Goal: Information Seeking & Learning: Learn about a topic

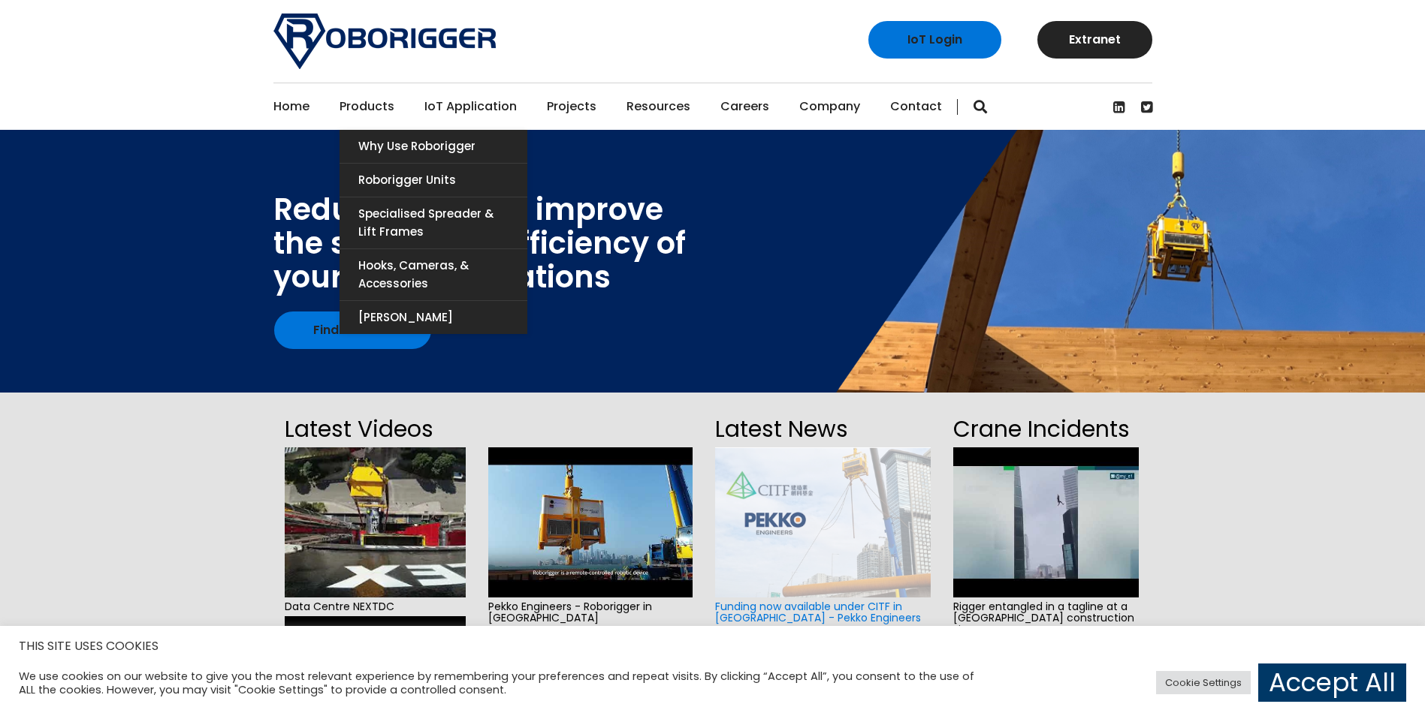
click at [351, 95] on link "Products" at bounding box center [366, 106] width 55 height 47
click at [400, 175] on link "Roborigger Units" at bounding box center [433, 180] width 188 height 33
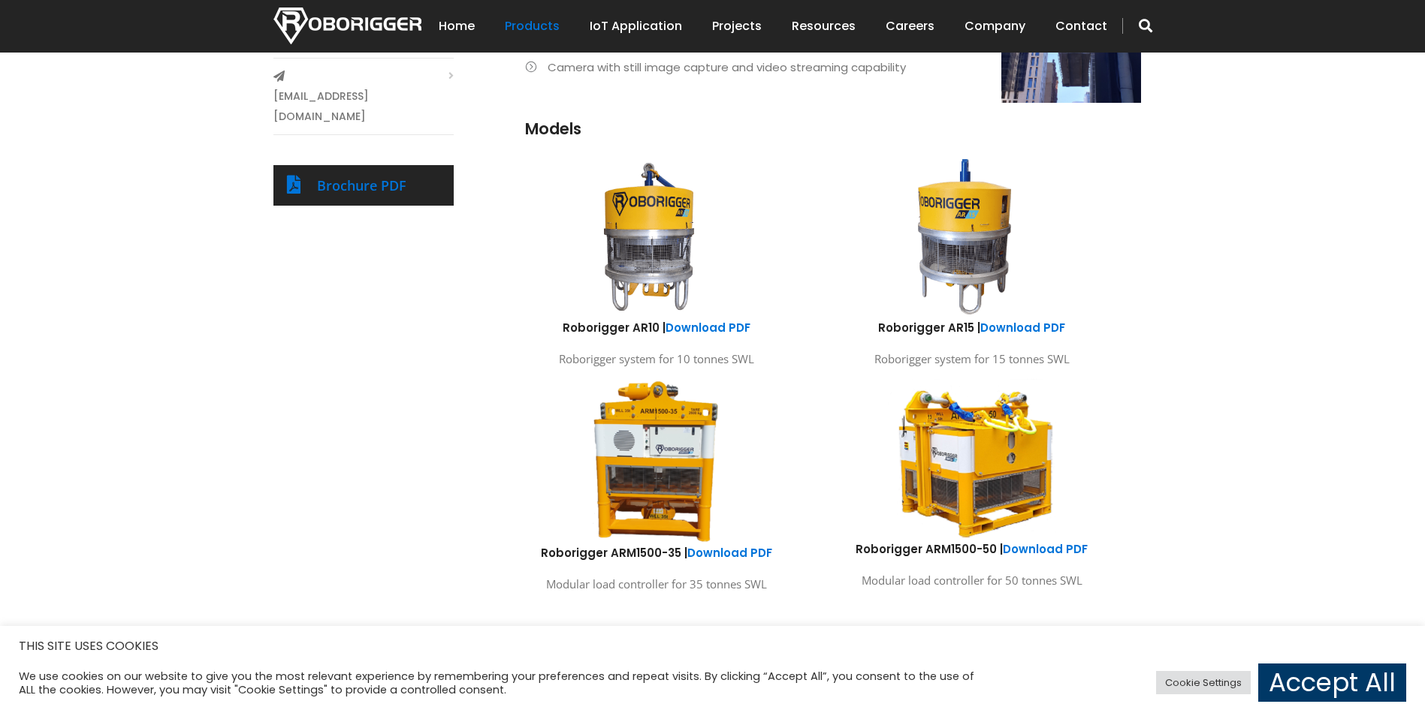
scroll to position [751, 0]
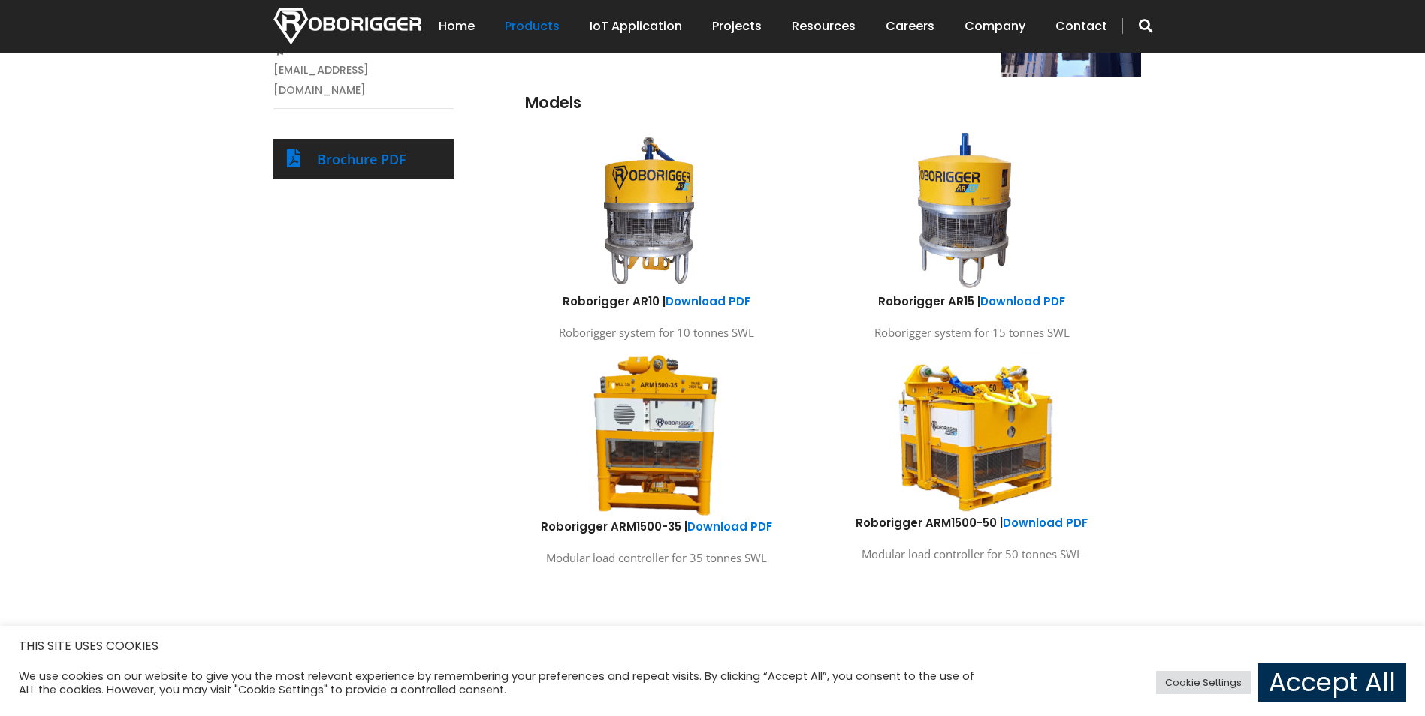
click at [1277, 677] on link "Accept All" at bounding box center [1332, 683] width 148 height 38
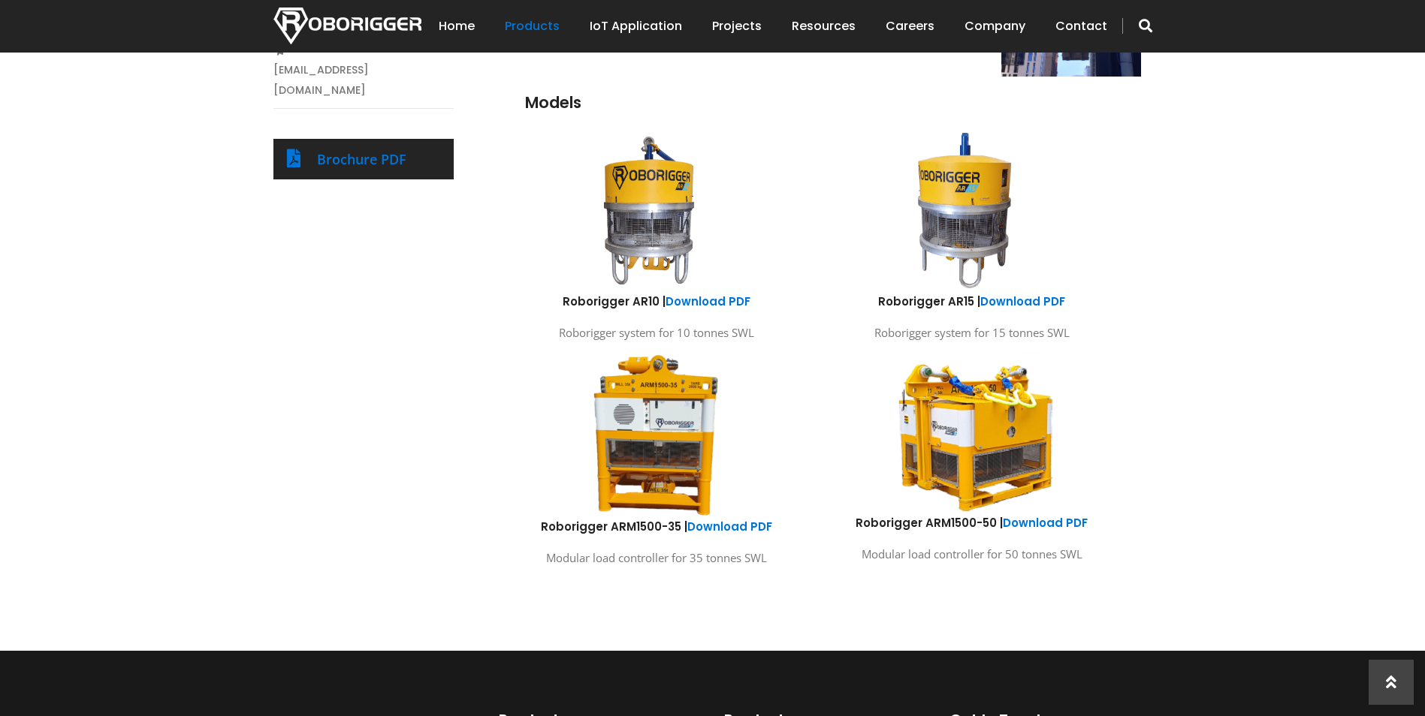
click at [342, 356] on div "Products Roborigger Units Hooks, Cameras & Accessories Specialised Spreader & L…" at bounding box center [712, 171] width 901 height 870
click at [382, 325] on div "Products Roborigger Units Hooks, Cameras & Accessories Specialised Spreader & L…" at bounding box center [712, 171] width 901 height 870
click at [1169, 404] on div "Products Roborigger Units Hooks, Cameras & Accessories Specialised Spreader & L…" at bounding box center [712, 175] width 1425 height 952
click at [980, 433] on img at bounding box center [972, 433] width 222 height 164
click at [1041, 520] on link "Download PDF" at bounding box center [1045, 523] width 85 height 16
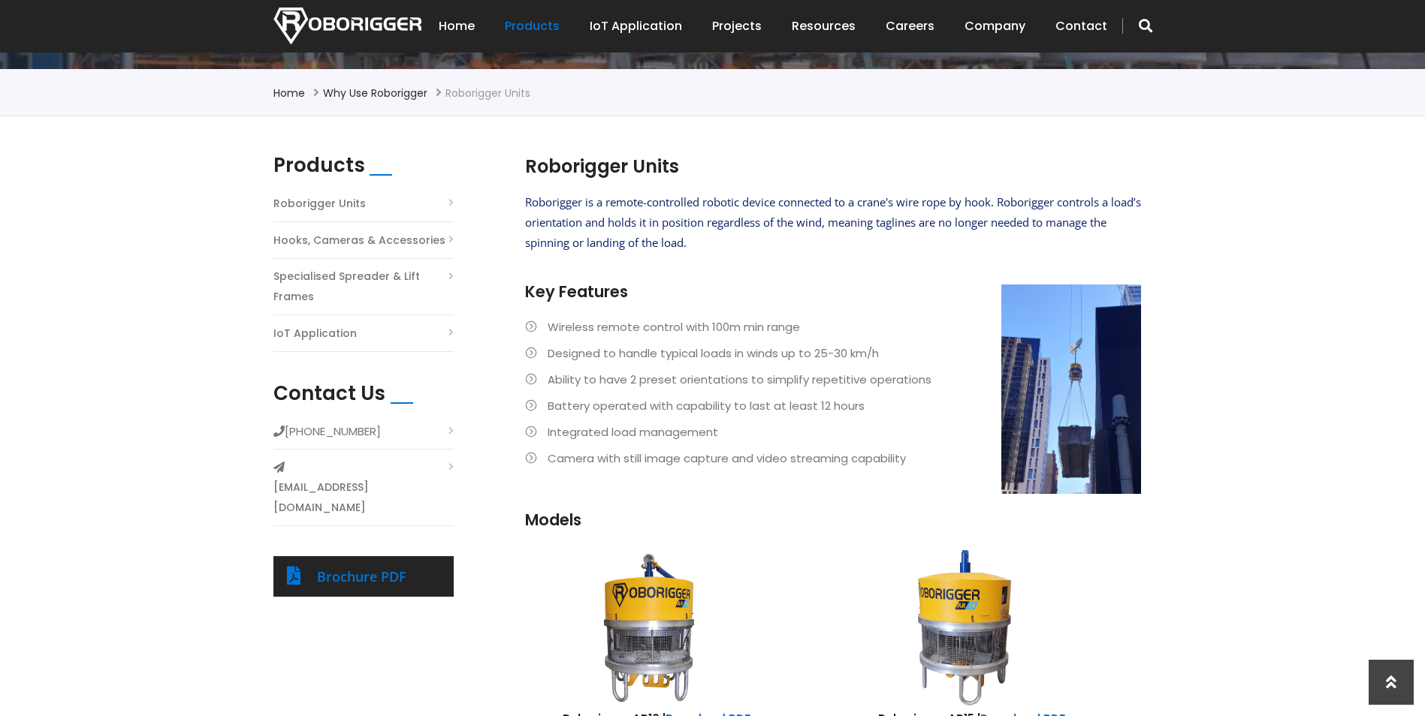
scroll to position [300, 0]
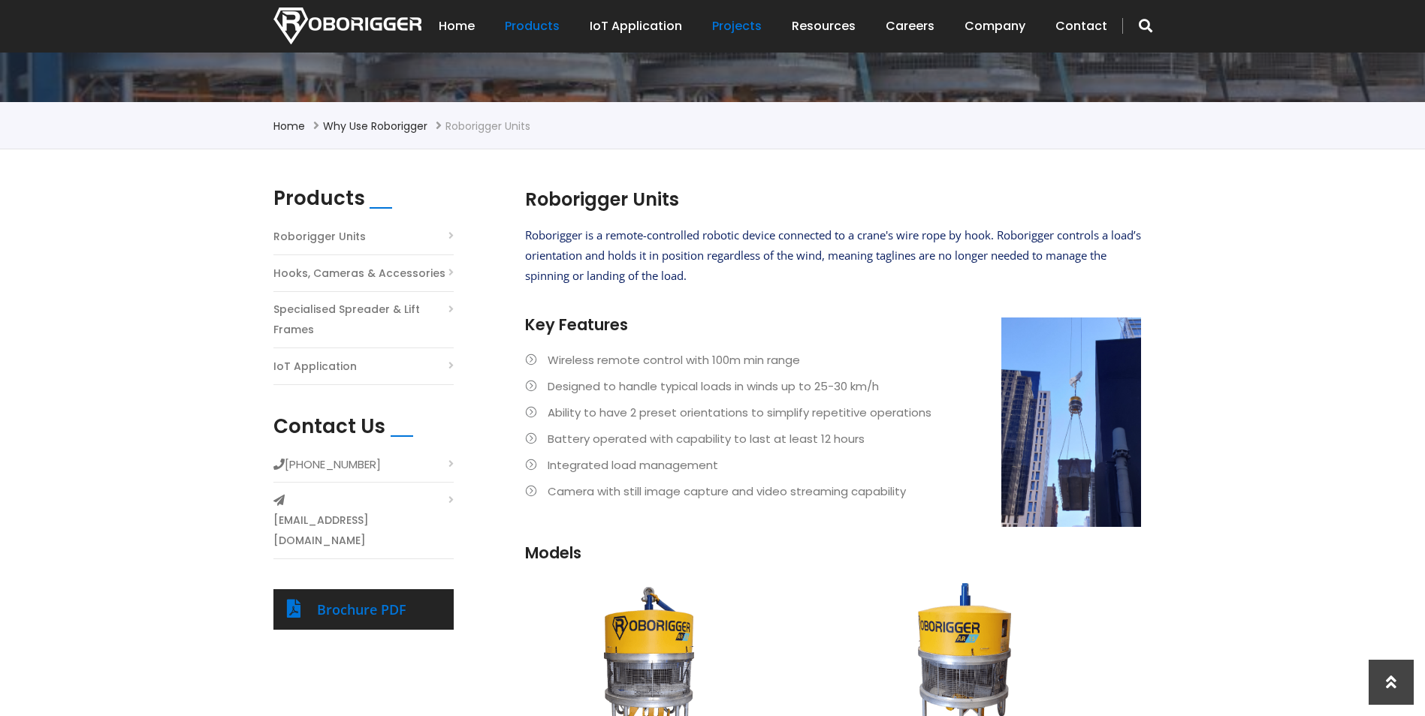
click at [746, 23] on link "Projects" at bounding box center [737, 26] width 50 height 47
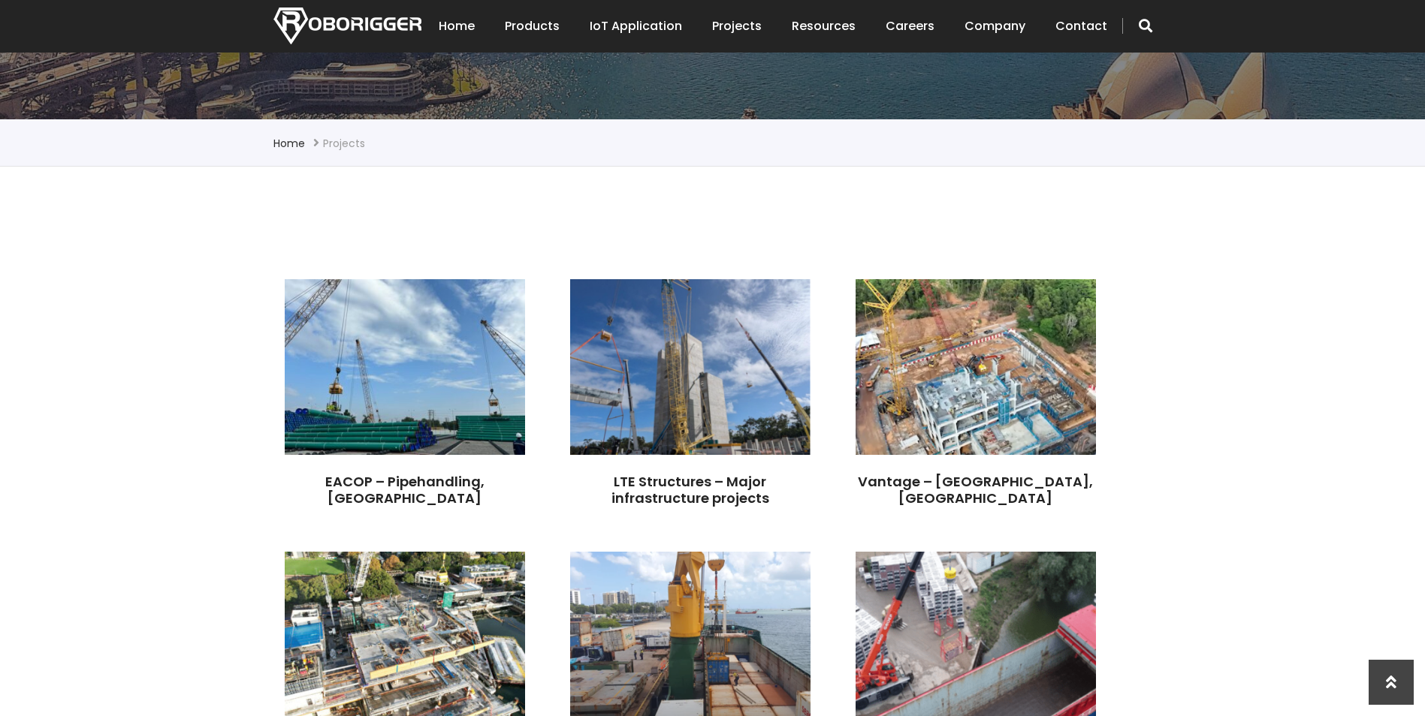
scroll to position [300, 0]
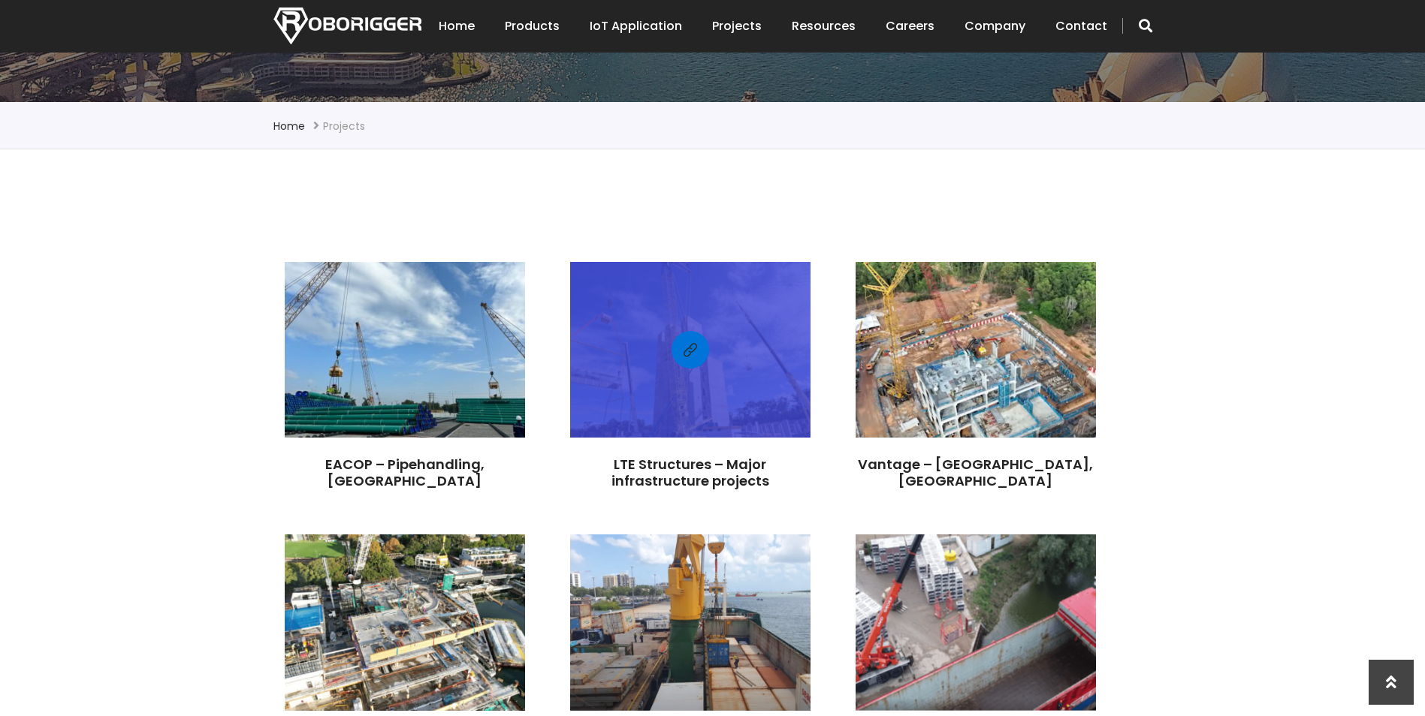
click at [677, 353] on link at bounding box center [690, 350] width 38 height 38
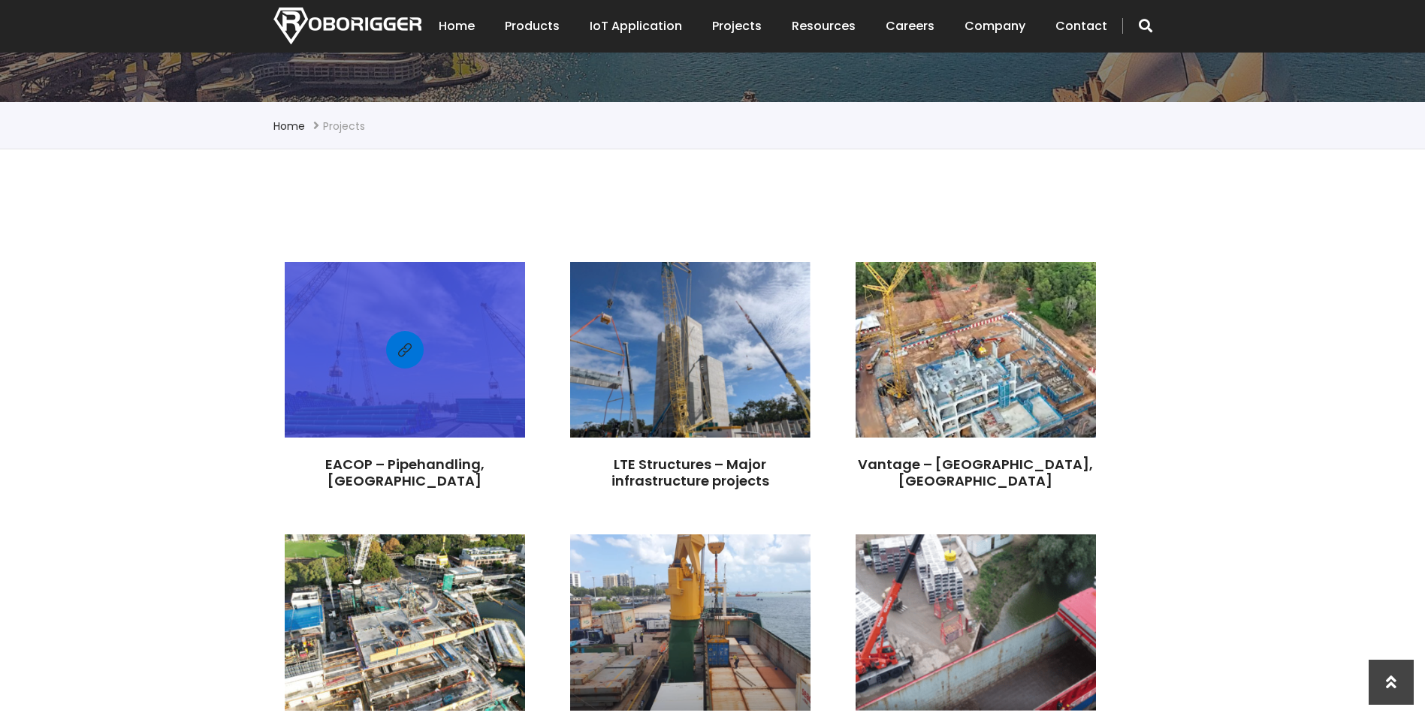
click at [368, 332] on div at bounding box center [405, 350] width 240 height 161
click at [379, 409] on div at bounding box center [405, 350] width 240 height 161
click at [401, 351] on span at bounding box center [405, 350] width 14 height 19
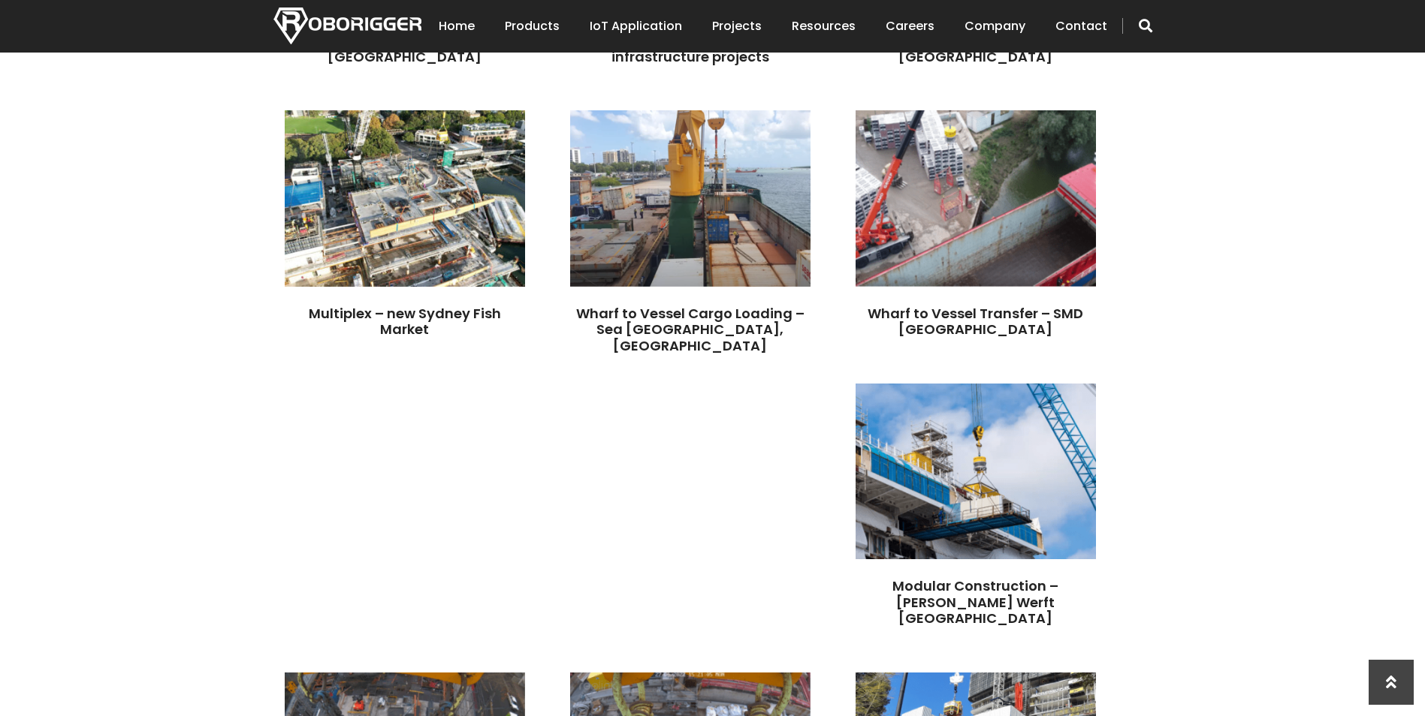
scroll to position [751, 0]
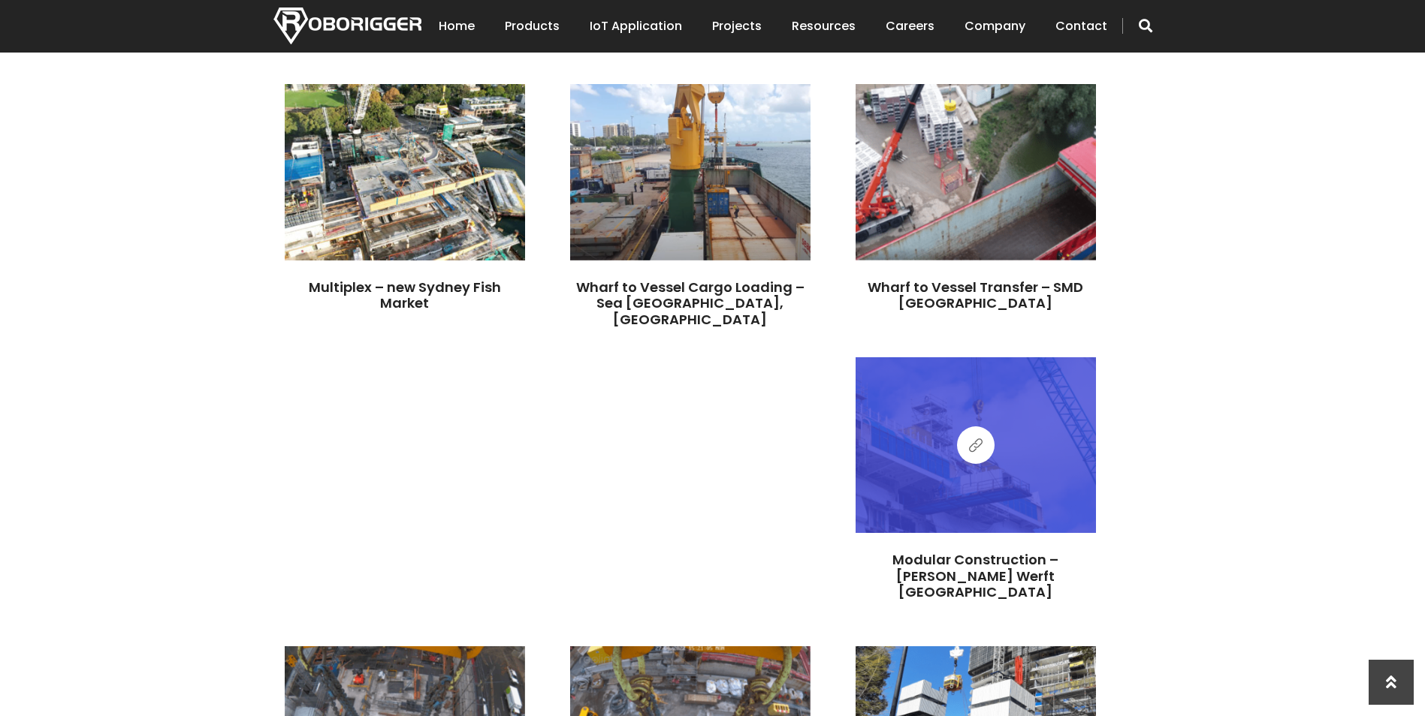
click at [987, 430] on link at bounding box center [976, 446] width 38 height 38
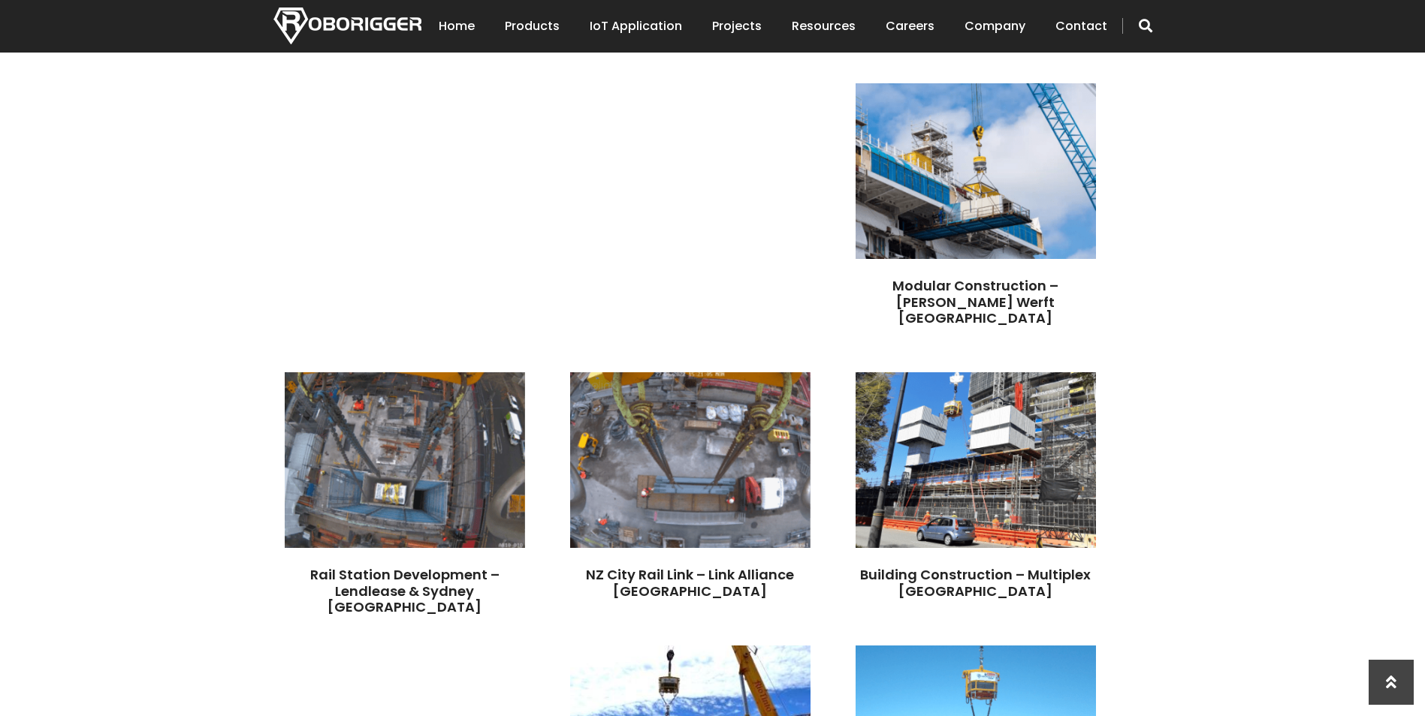
scroll to position [1051, 0]
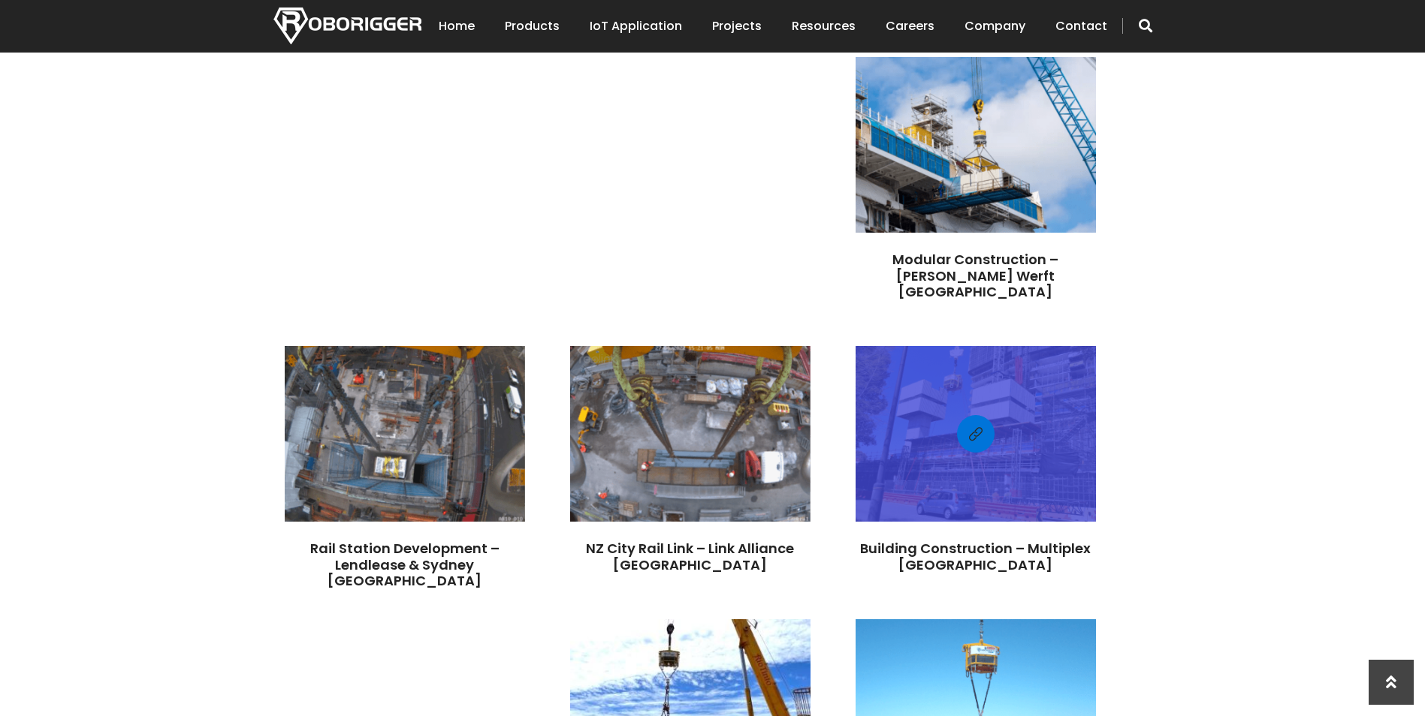
click at [957, 391] on div at bounding box center [975, 434] width 240 height 161
click at [950, 391] on div at bounding box center [975, 434] width 240 height 161
click at [986, 415] on link at bounding box center [976, 434] width 38 height 38
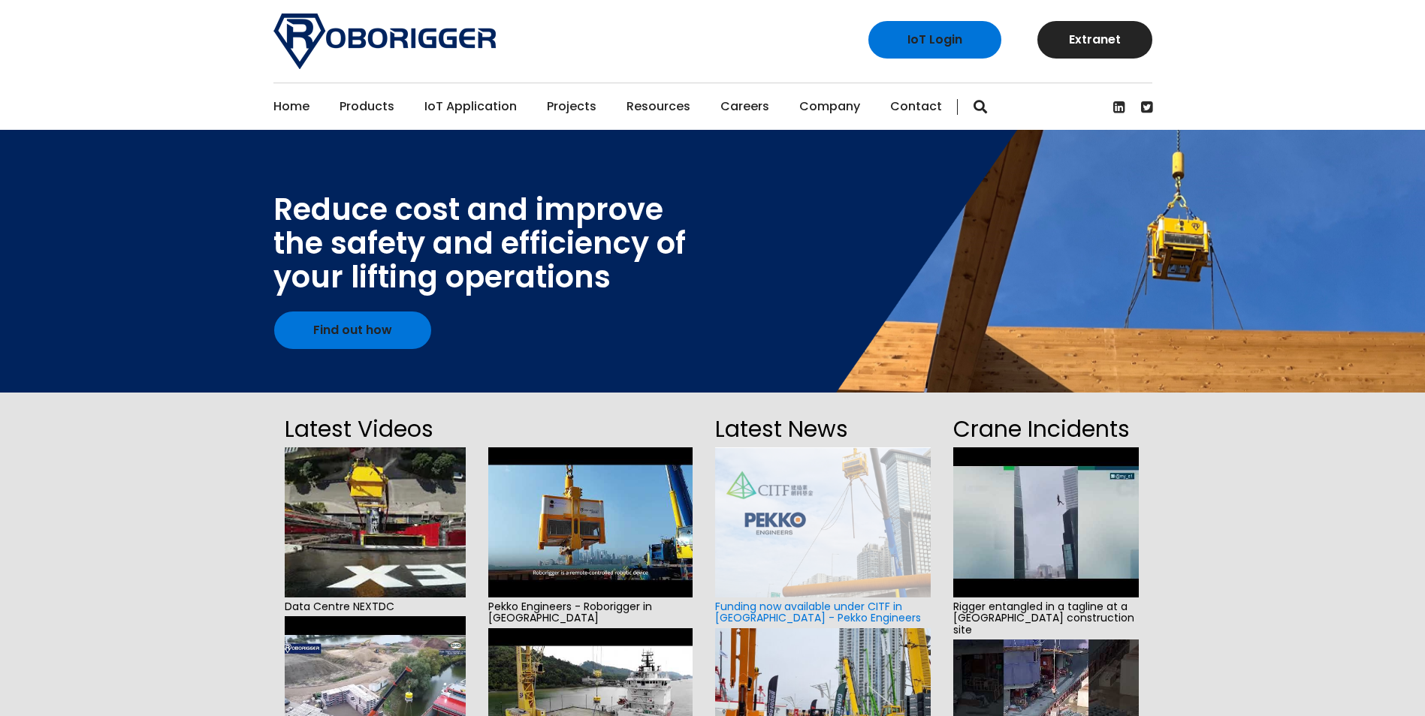
click at [577, 105] on link "Projects" at bounding box center [572, 106] width 50 height 47
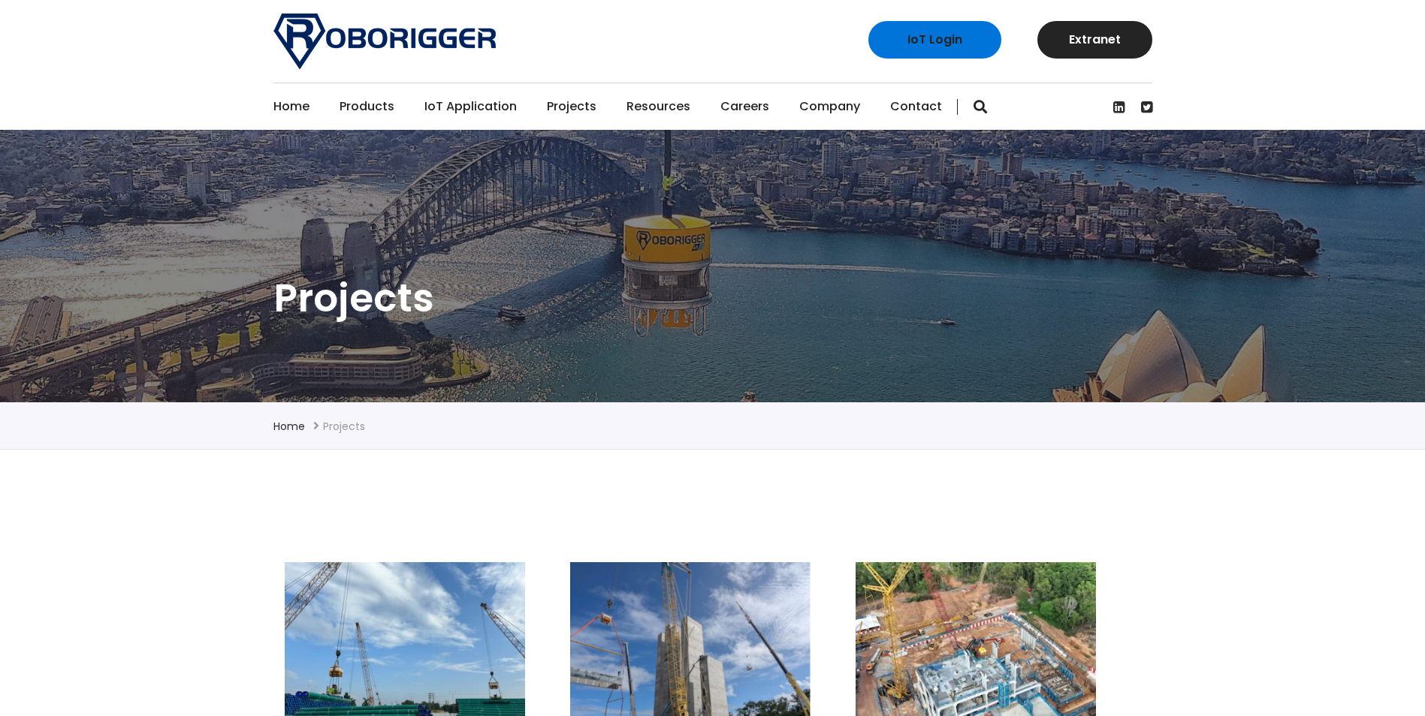
click at [909, 100] on link "Contact" at bounding box center [916, 106] width 52 height 47
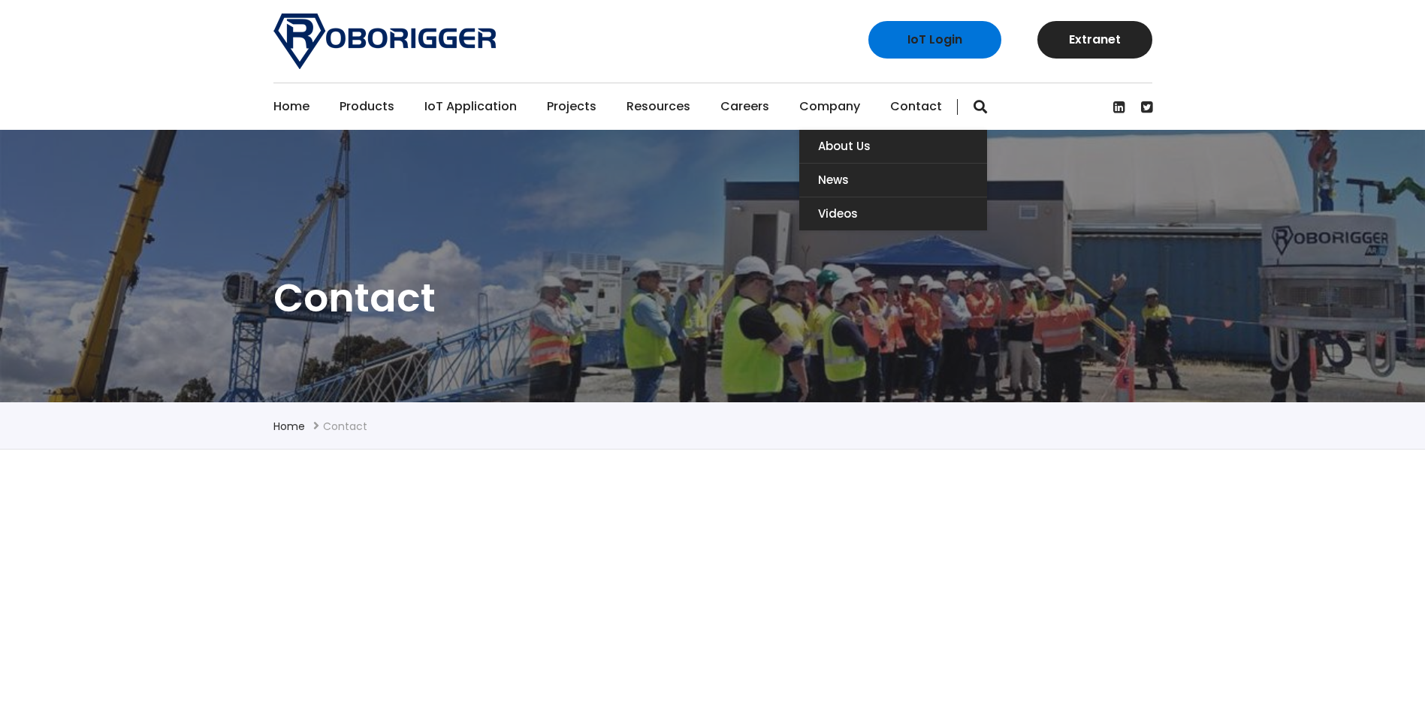
click at [811, 100] on link "Company" at bounding box center [829, 106] width 61 height 47
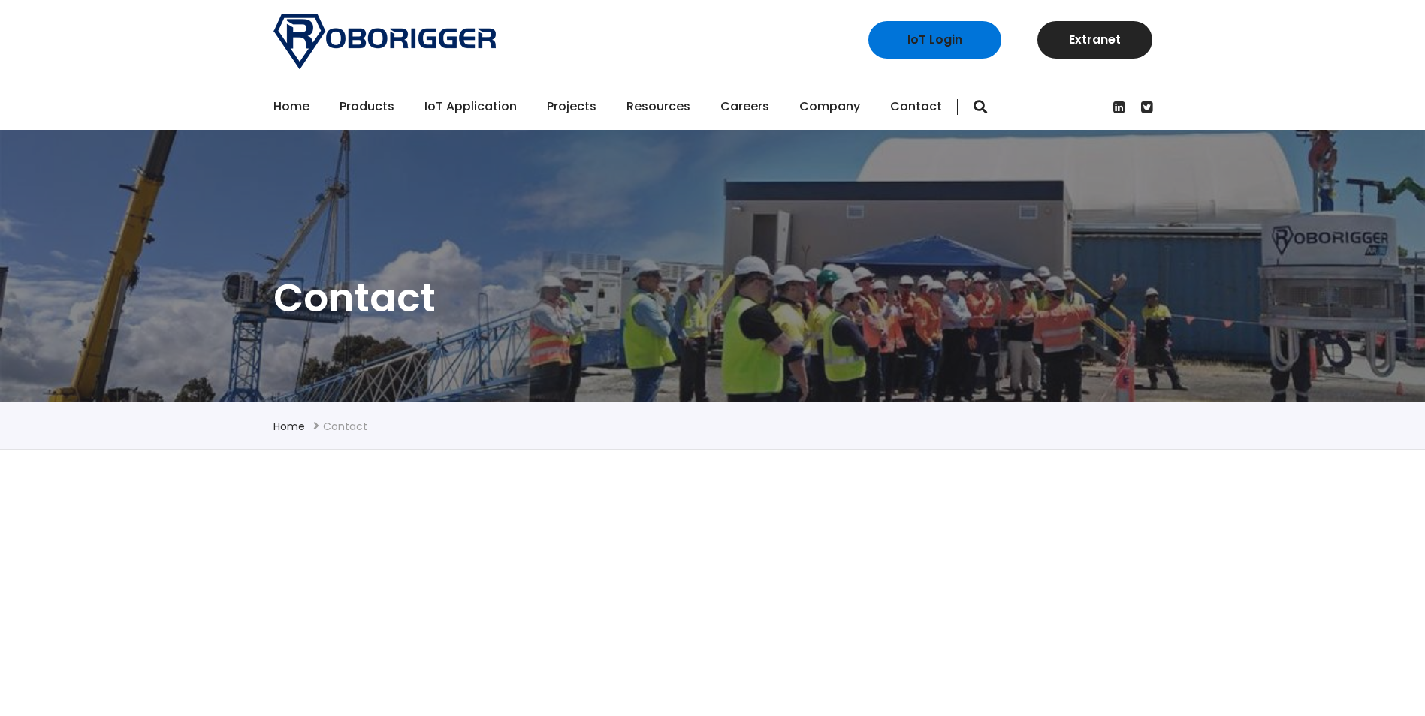
click at [720, 104] on link "Careers" at bounding box center [744, 106] width 49 height 47
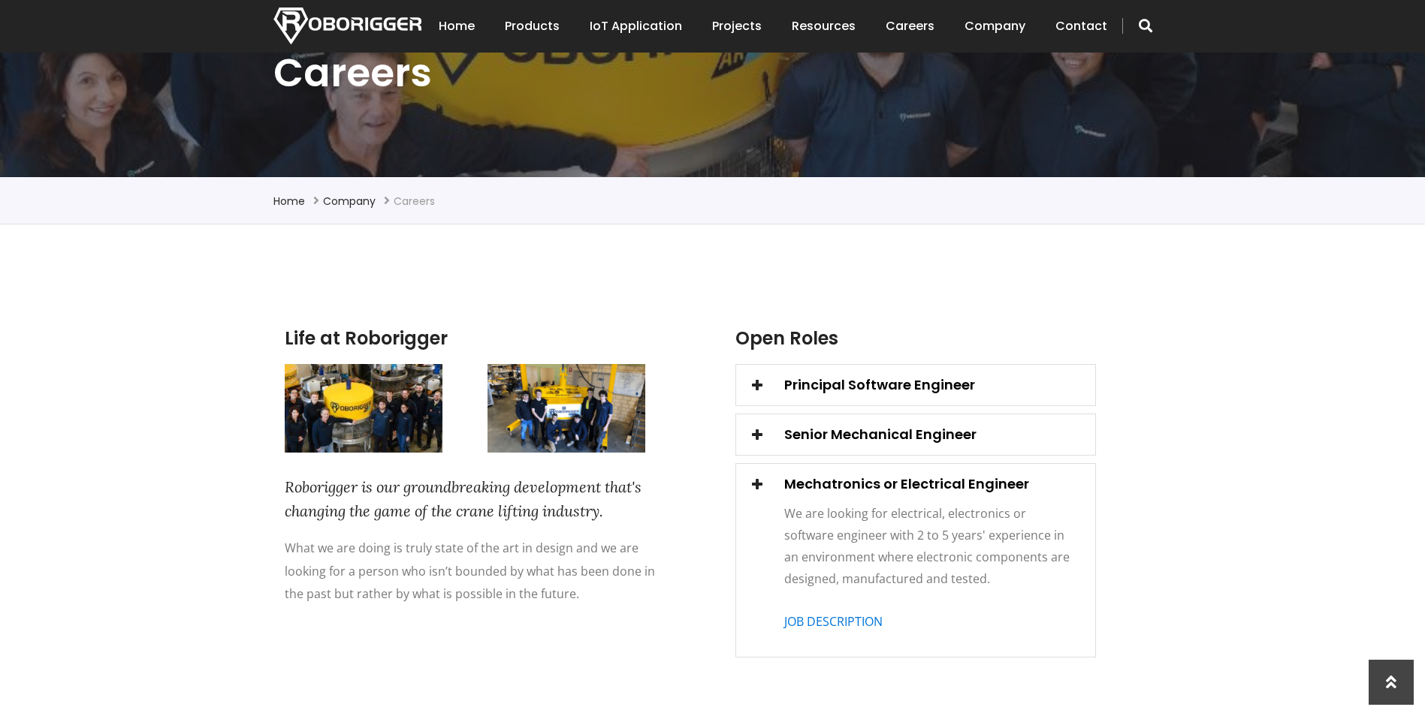
click at [205, 315] on div "Life at Roborigger Roborigger is our groundbreaking development that's changing…" at bounding box center [712, 498] width 1425 height 546
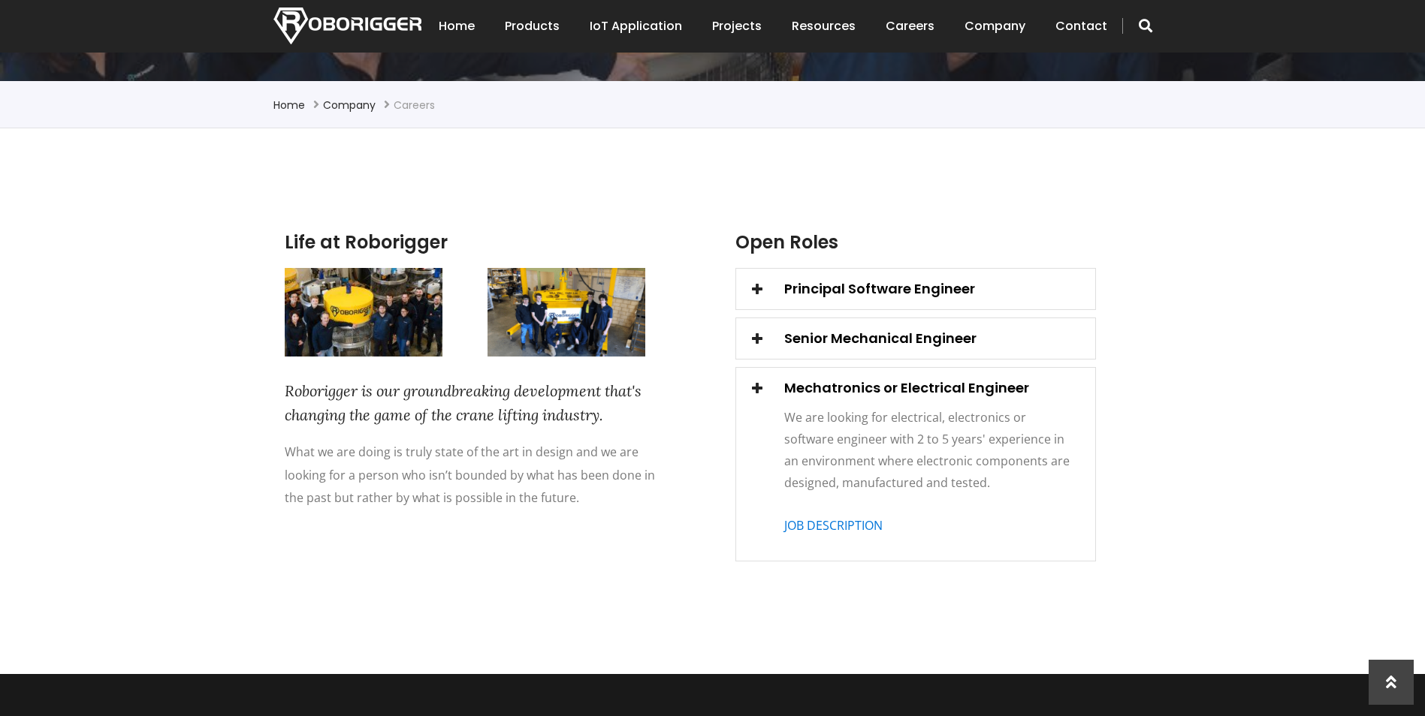
scroll to position [375, 0]
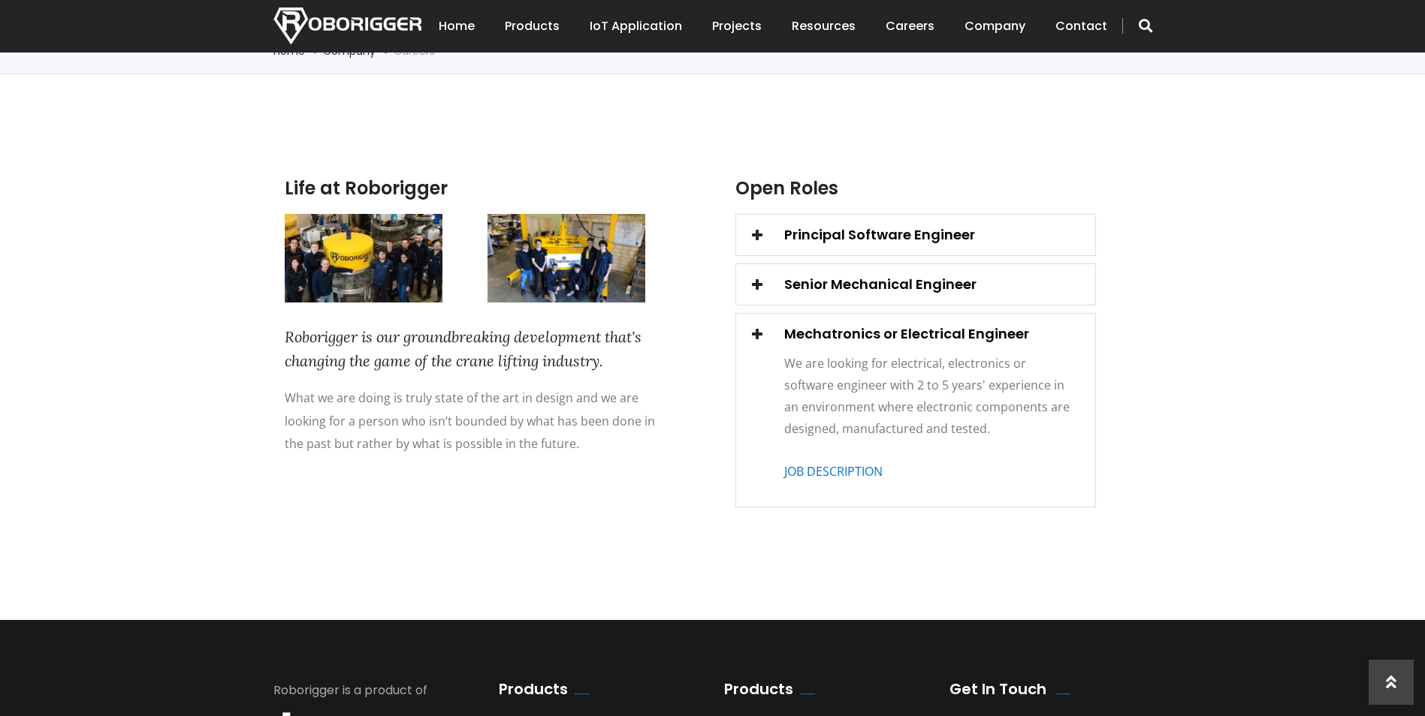
click at [342, 254] on img at bounding box center [364, 258] width 158 height 89
click at [1178, 223] on div "Life at Roborigger Roborigger is our groundbreaking development that's changing…" at bounding box center [712, 347] width 1425 height 546
click at [1017, 288] on div "Senior Mechanical Engineer" at bounding box center [915, 284] width 359 height 23
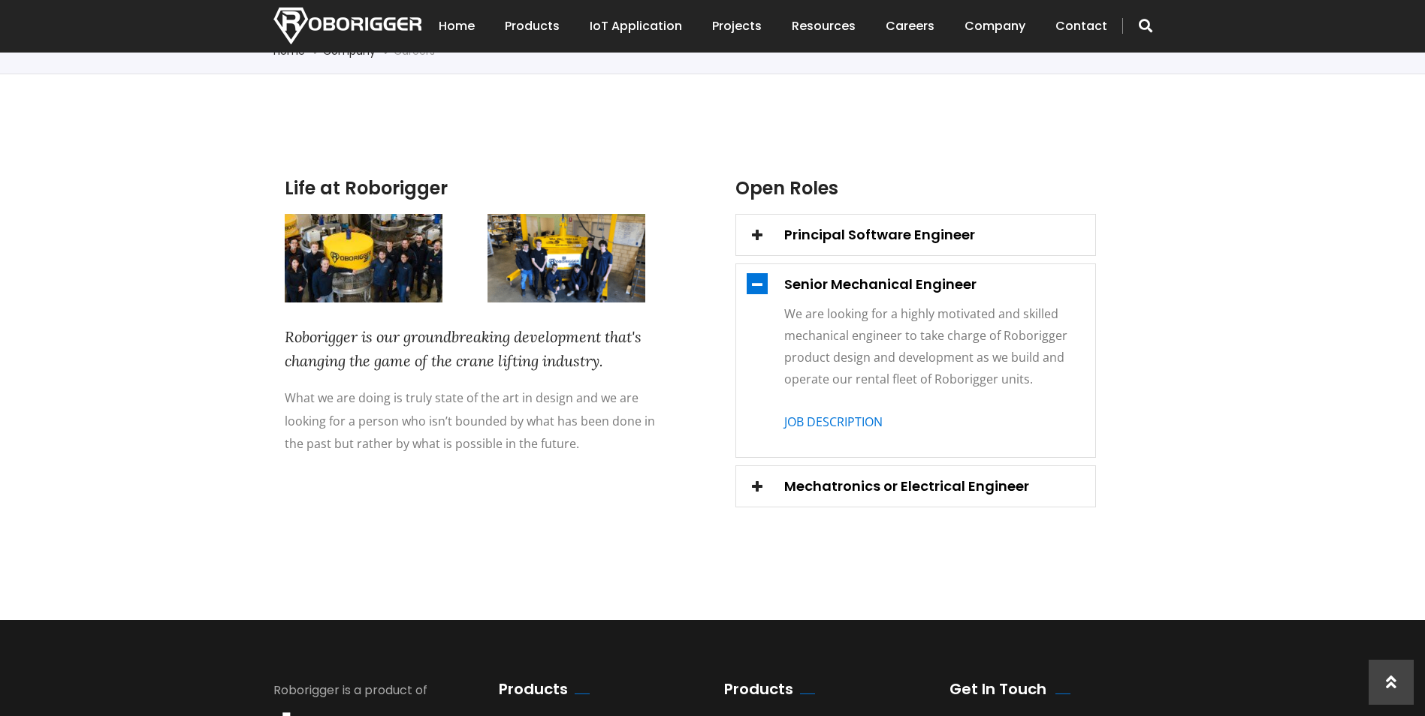
click at [1159, 286] on div "Life at Roborigger Roborigger is our groundbreaking development that's changing…" at bounding box center [712, 343] width 901 height 463
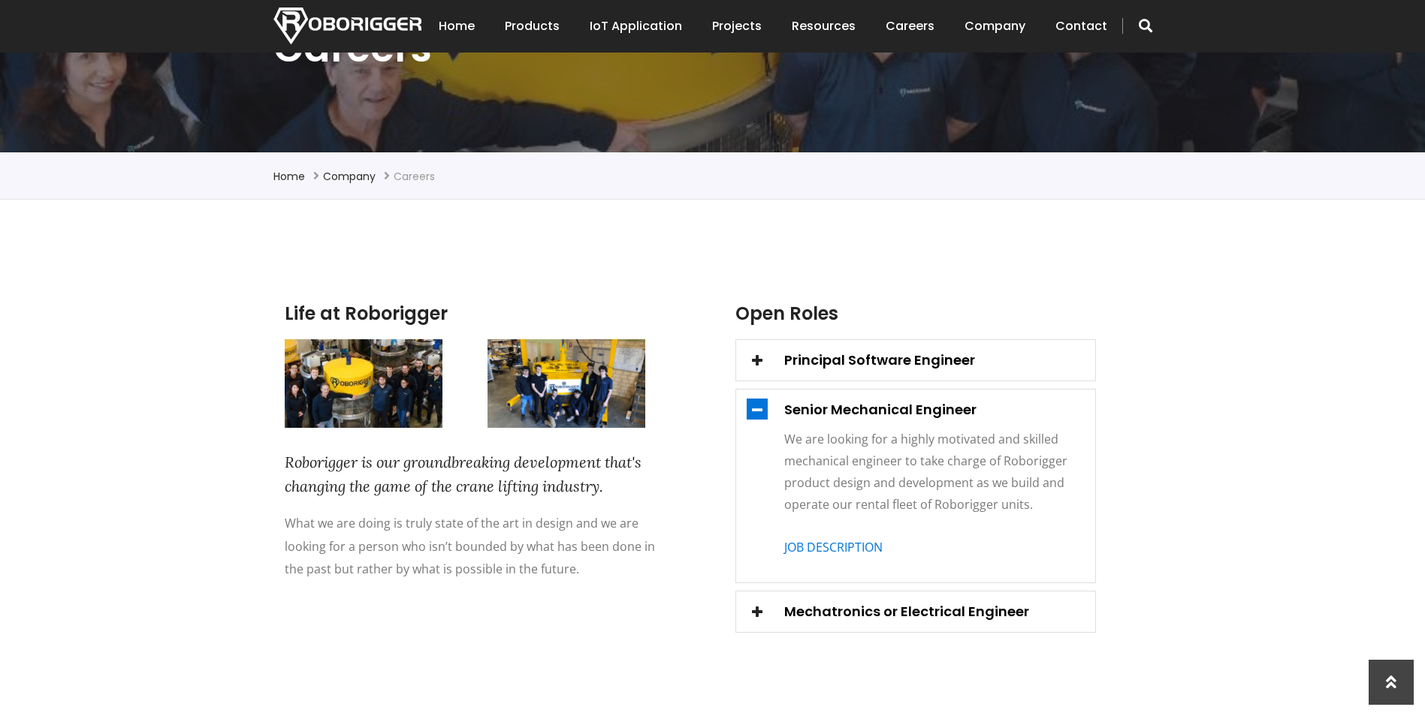
scroll to position [225, 0]
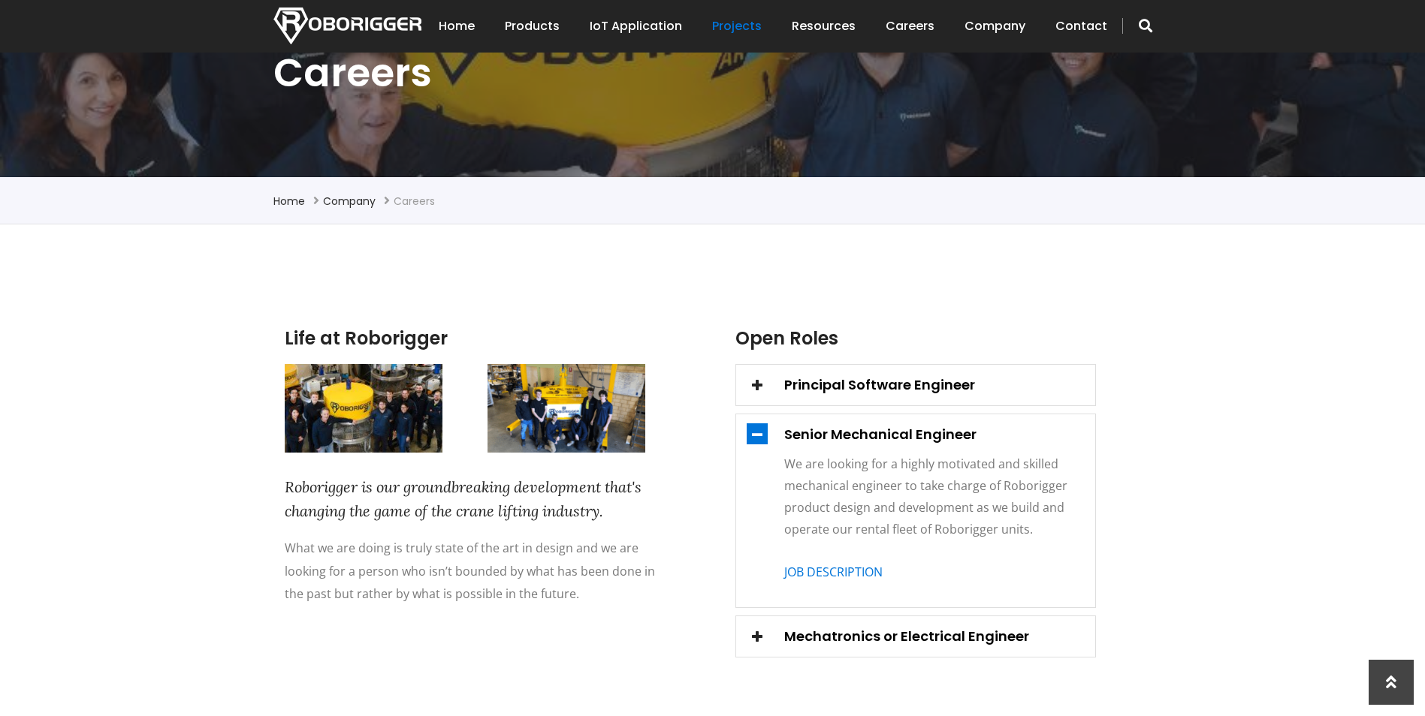
click at [746, 29] on link "Projects" at bounding box center [737, 26] width 50 height 47
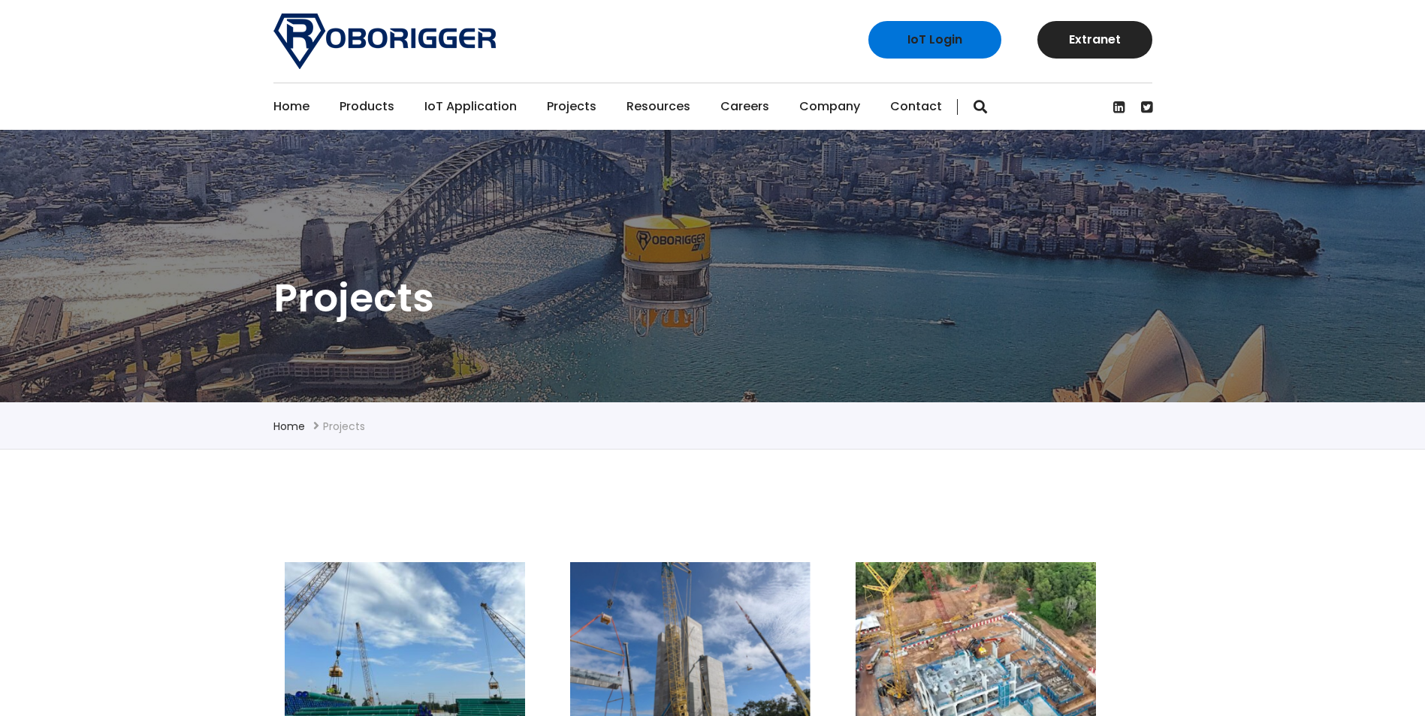
click at [480, 110] on link "IoT Application" at bounding box center [470, 106] width 92 height 47
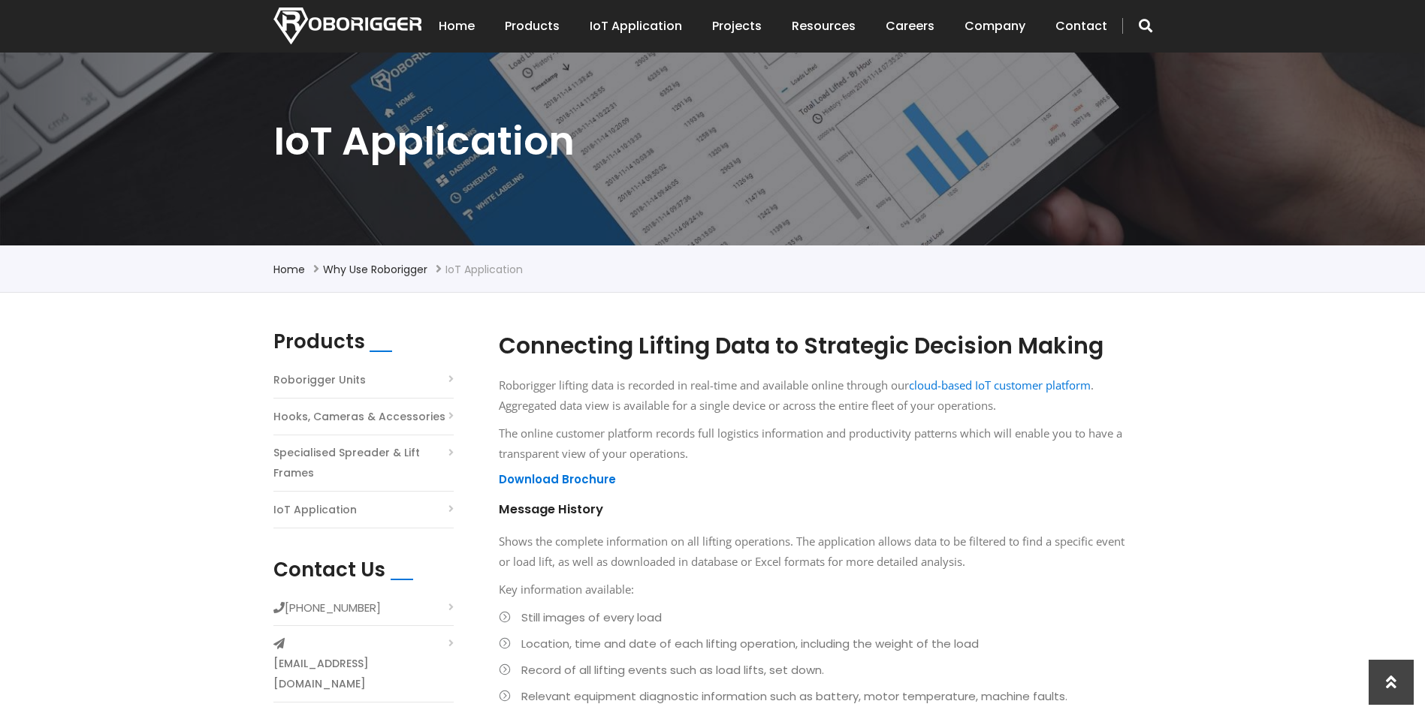
scroll to position [75, 0]
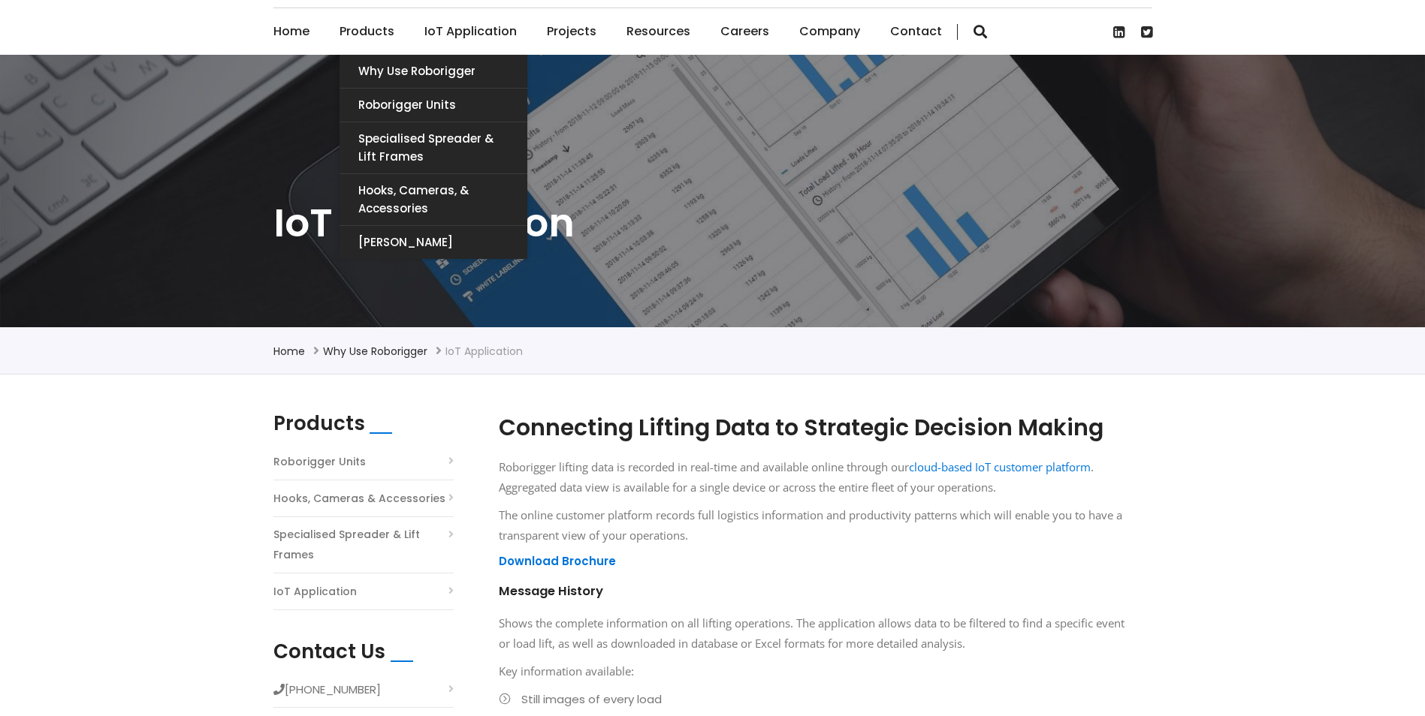
click at [380, 26] on link "Products" at bounding box center [366, 31] width 55 height 47
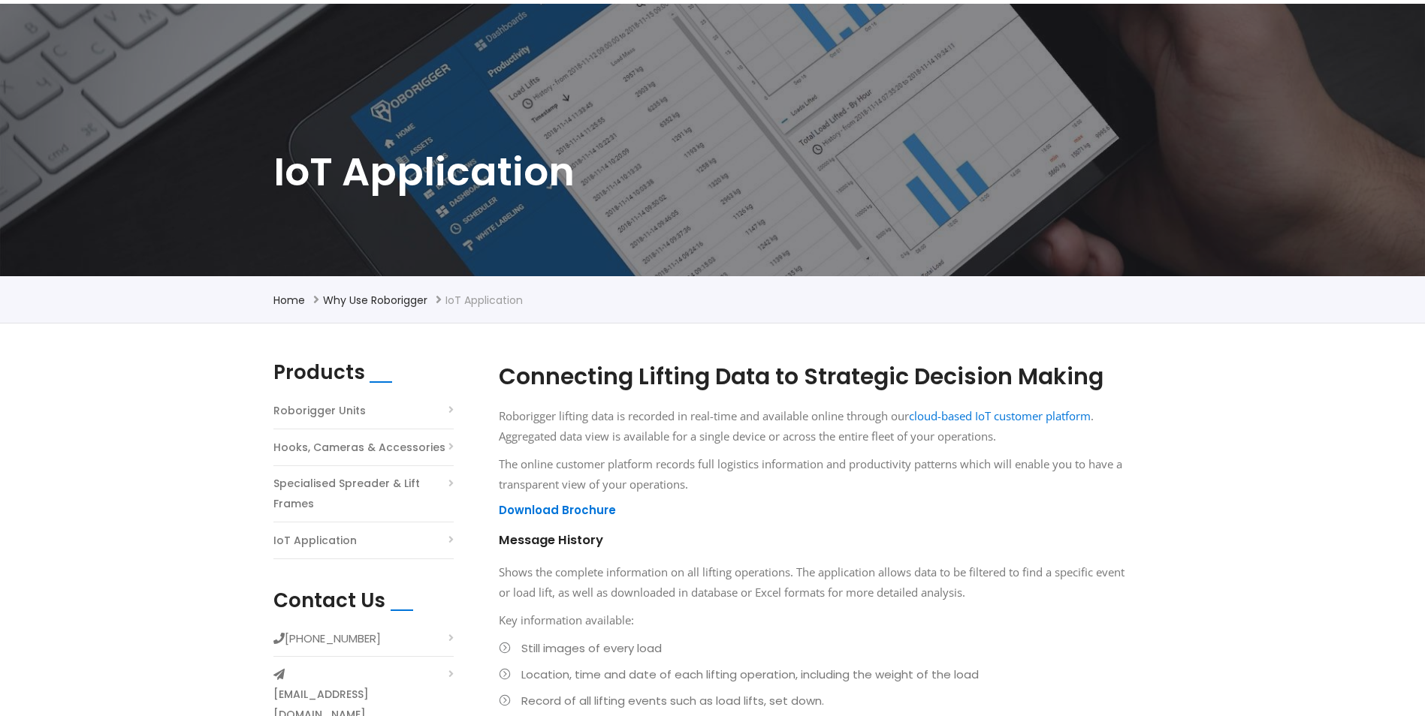
scroll to position [150, 0]
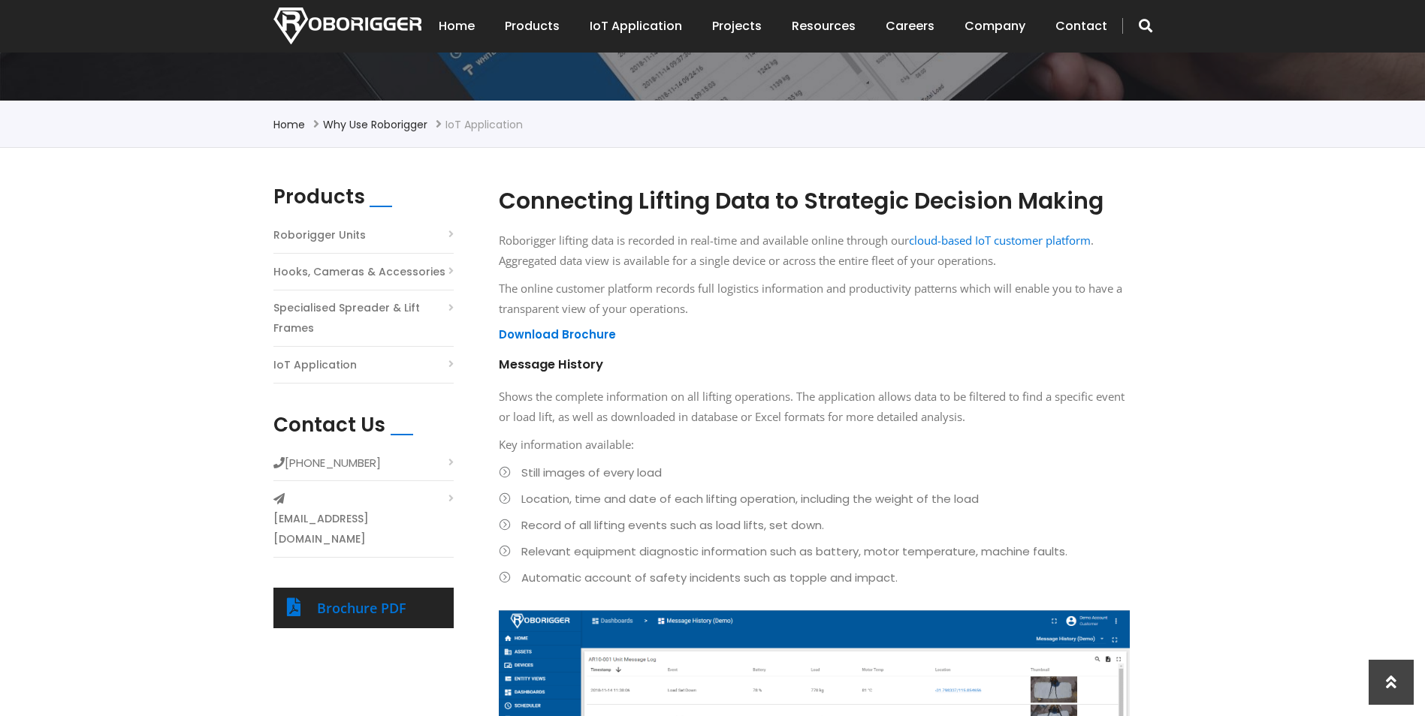
scroll to position [300, 0]
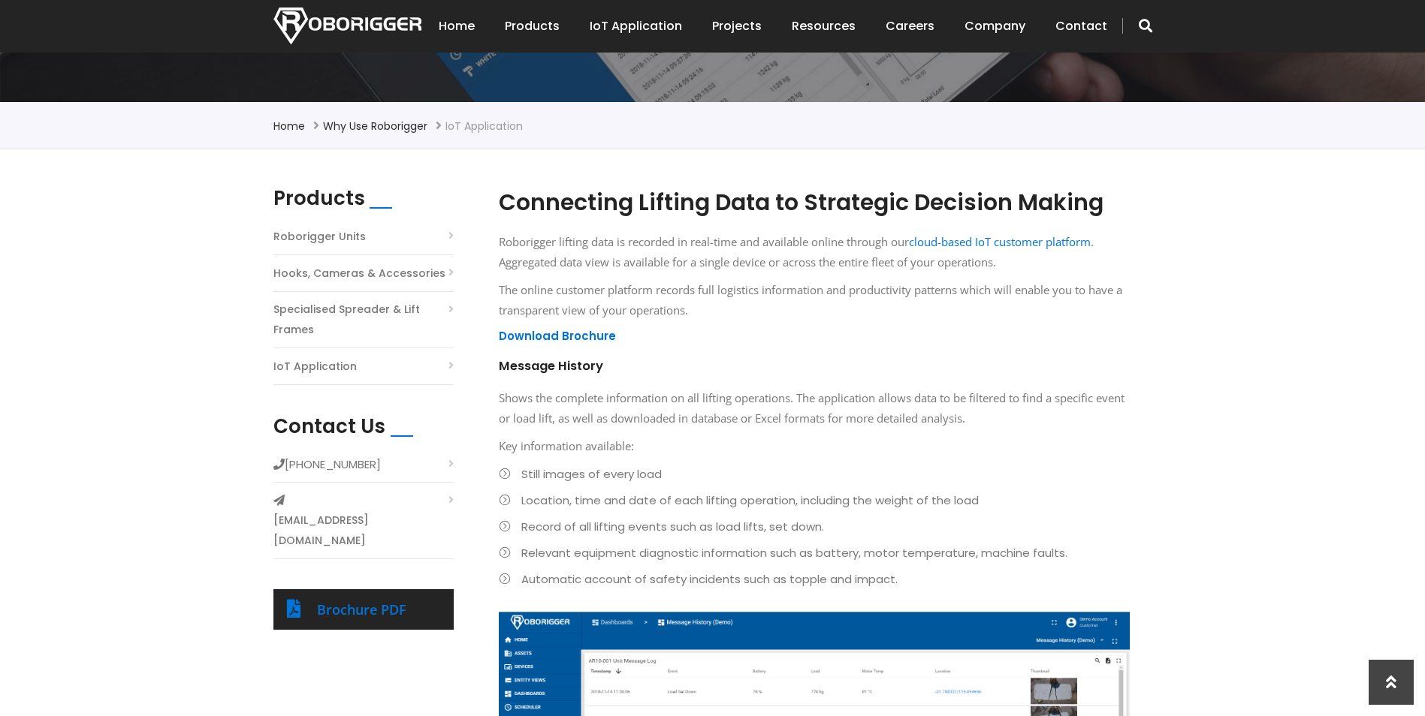
click at [740, 21] on link "Projects" at bounding box center [737, 26] width 50 height 47
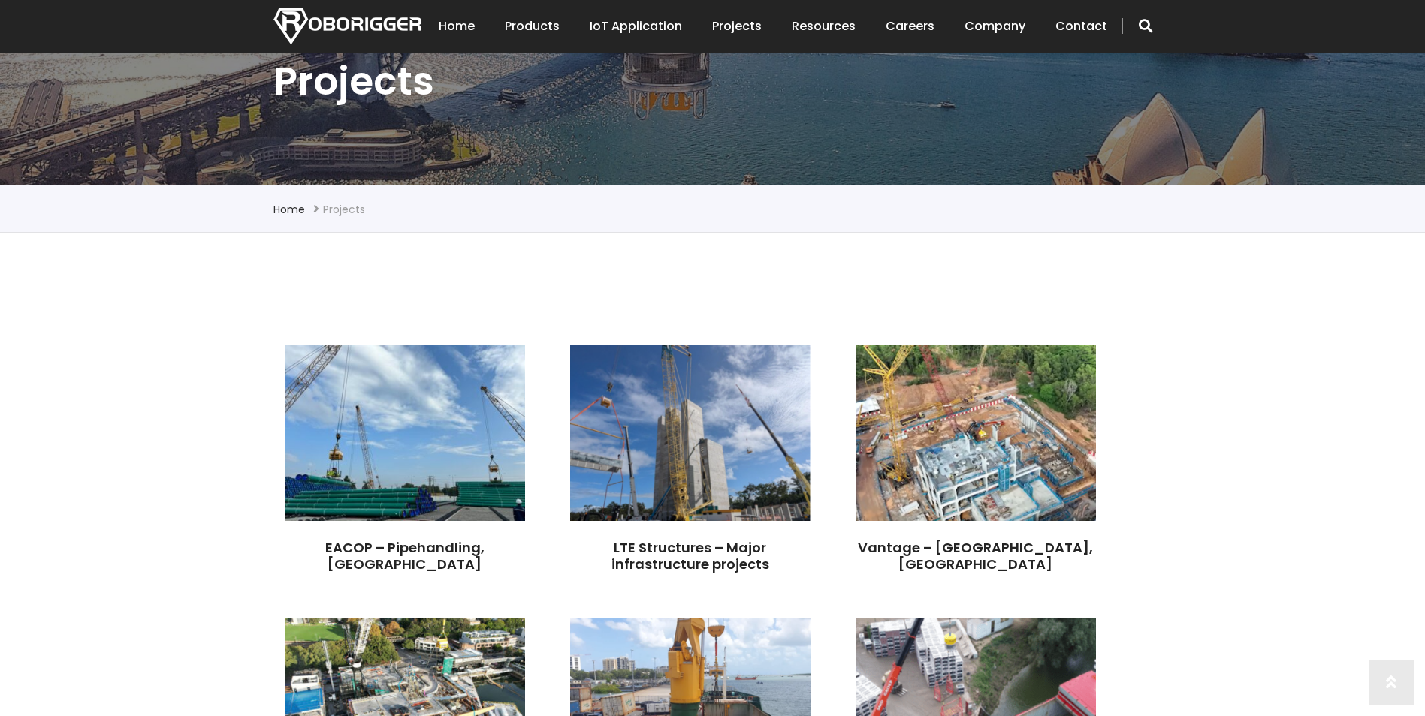
scroll to position [225, 0]
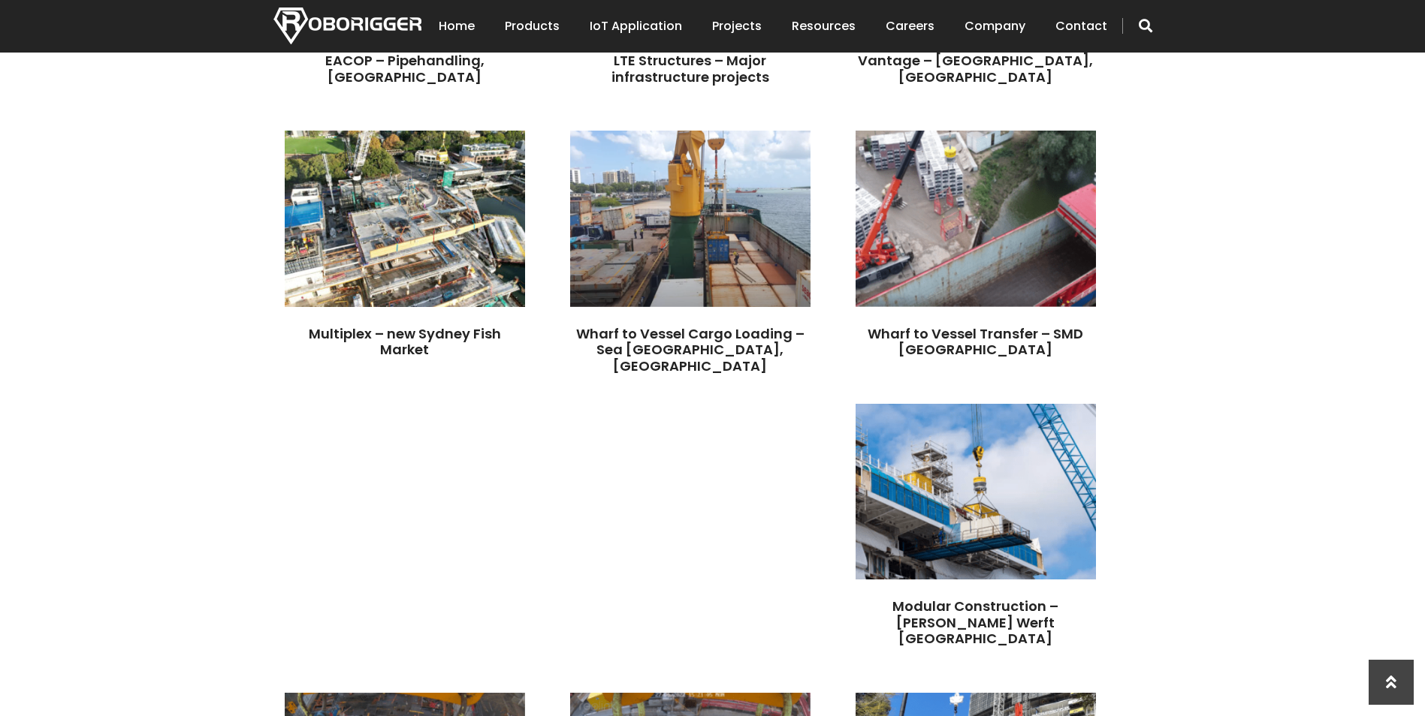
scroll to position [751, 0]
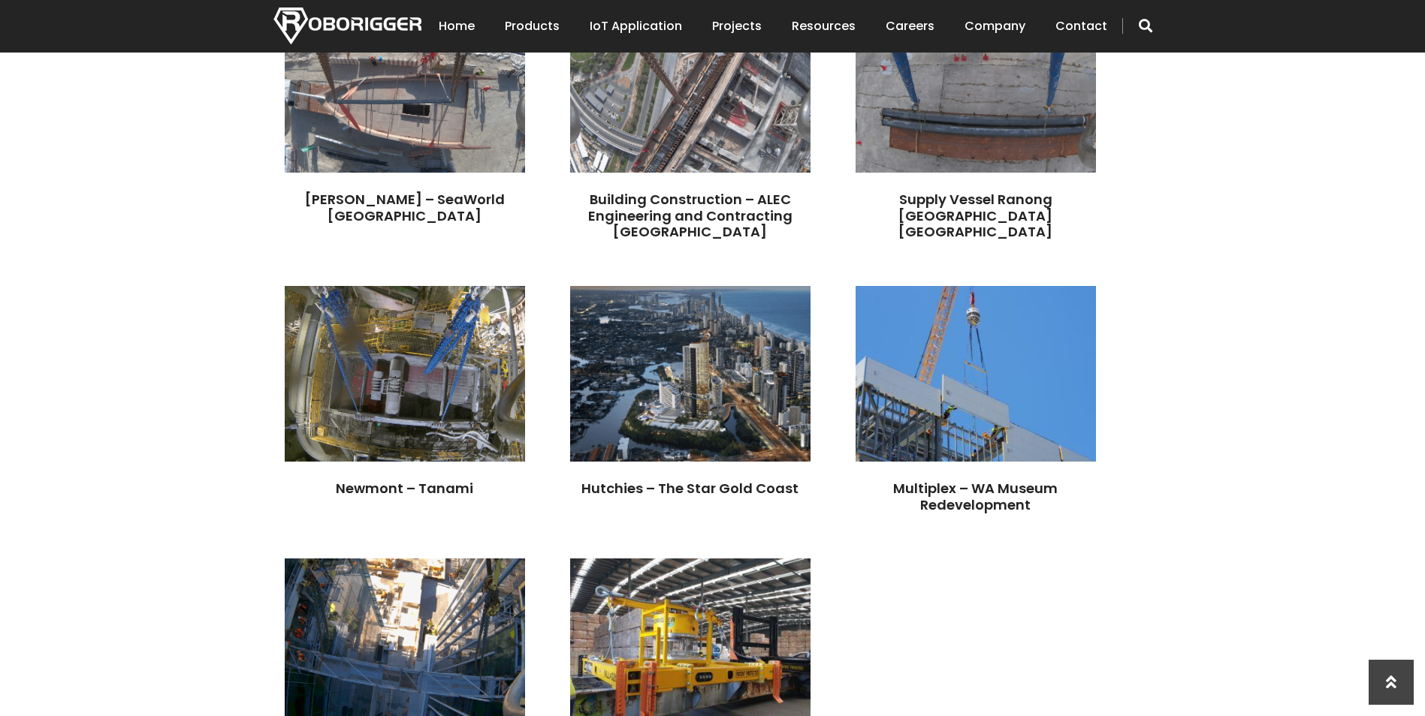
scroll to position [2328, 0]
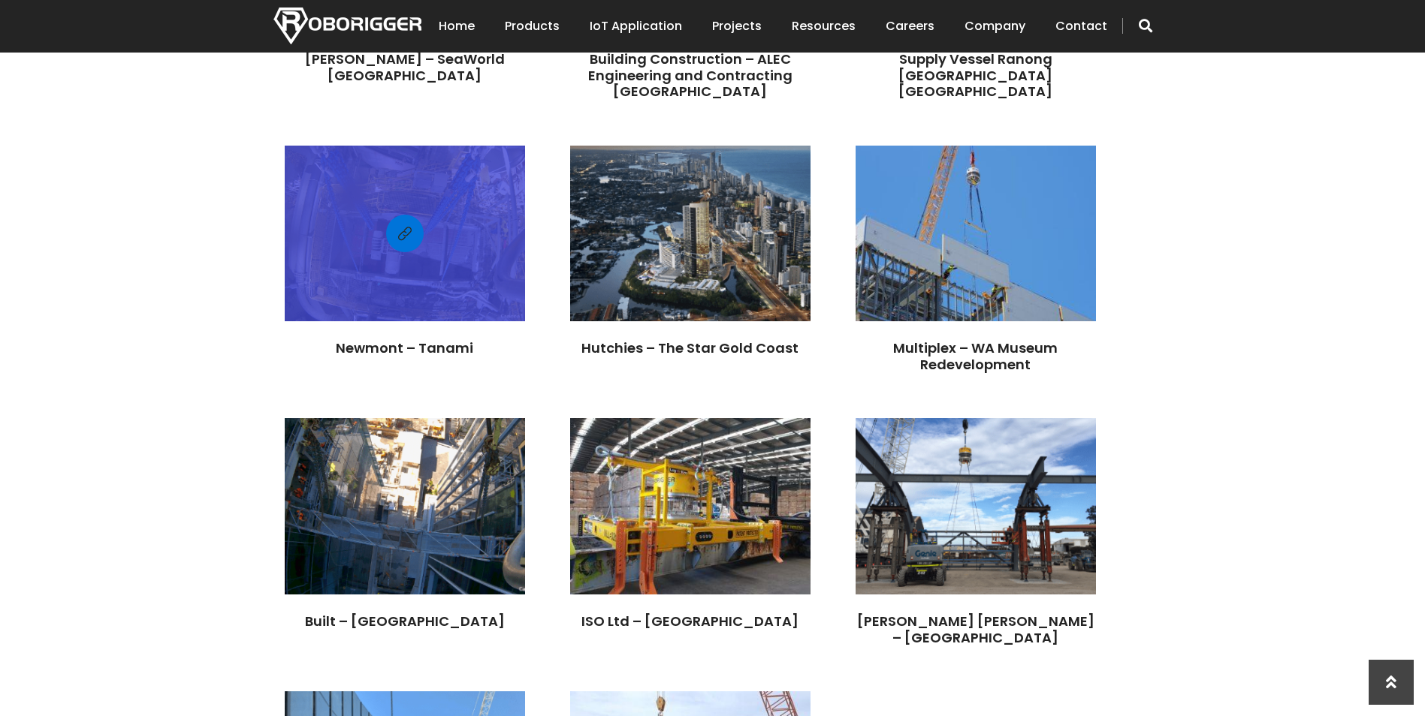
click at [525, 188] on div at bounding box center [405, 233] width 240 height 161
click at [525, 185] on div at bounding box center [405, 233] width 240 height 161
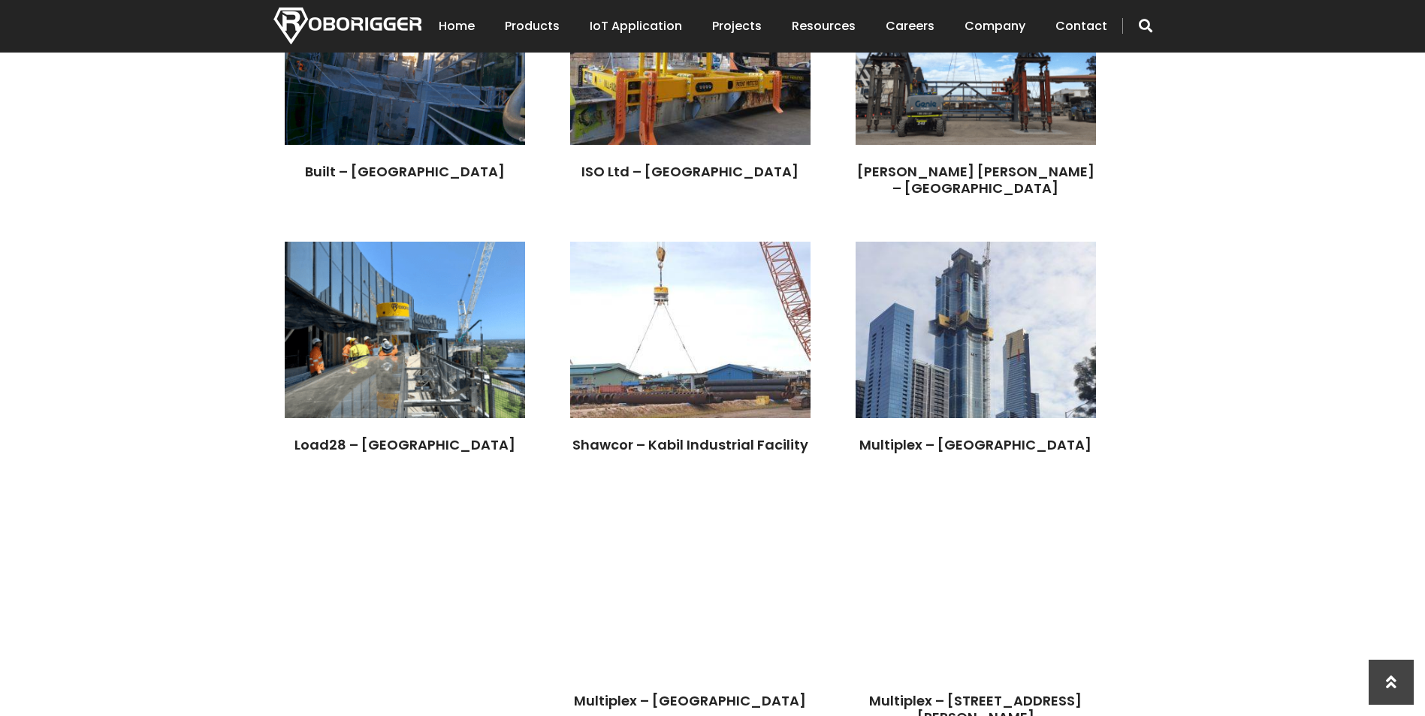
scroll to position [2779, 0]
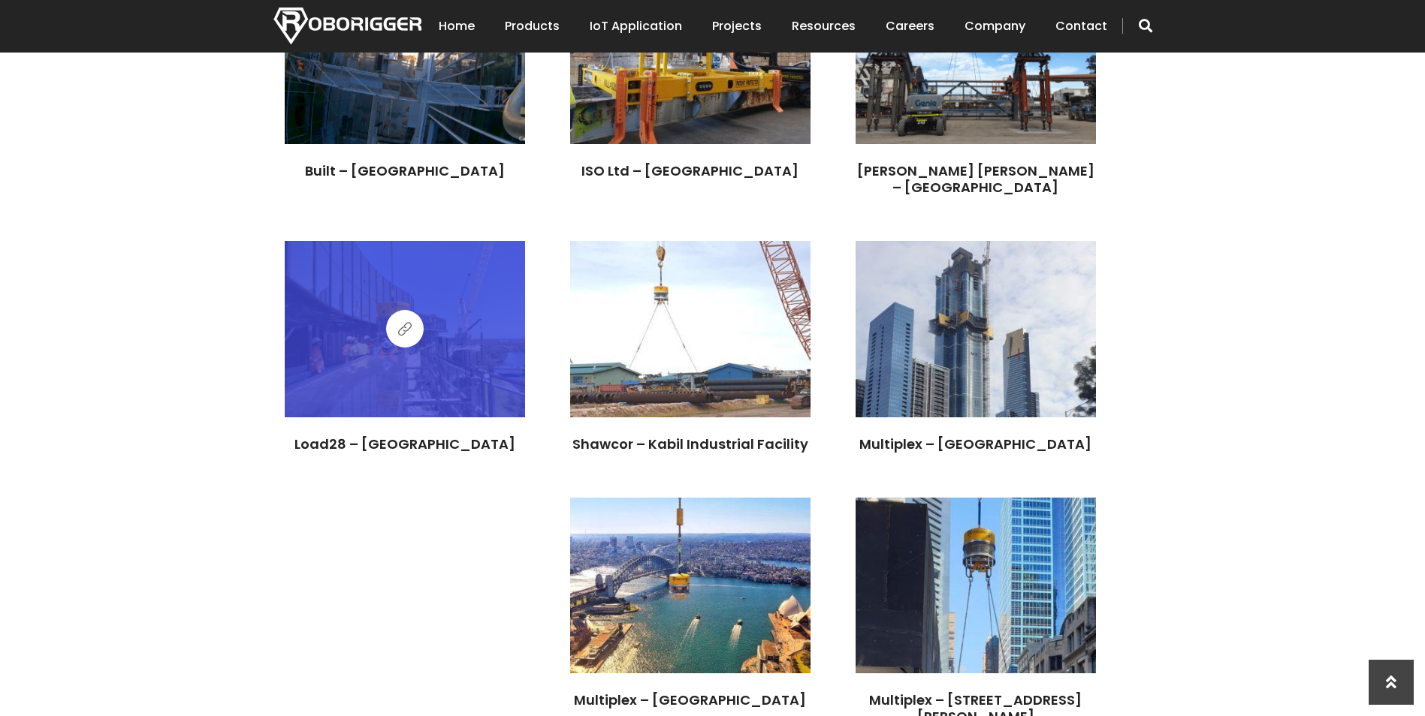
click at [412, 339] on span at bounding box center [405, 329] width 14 height 19
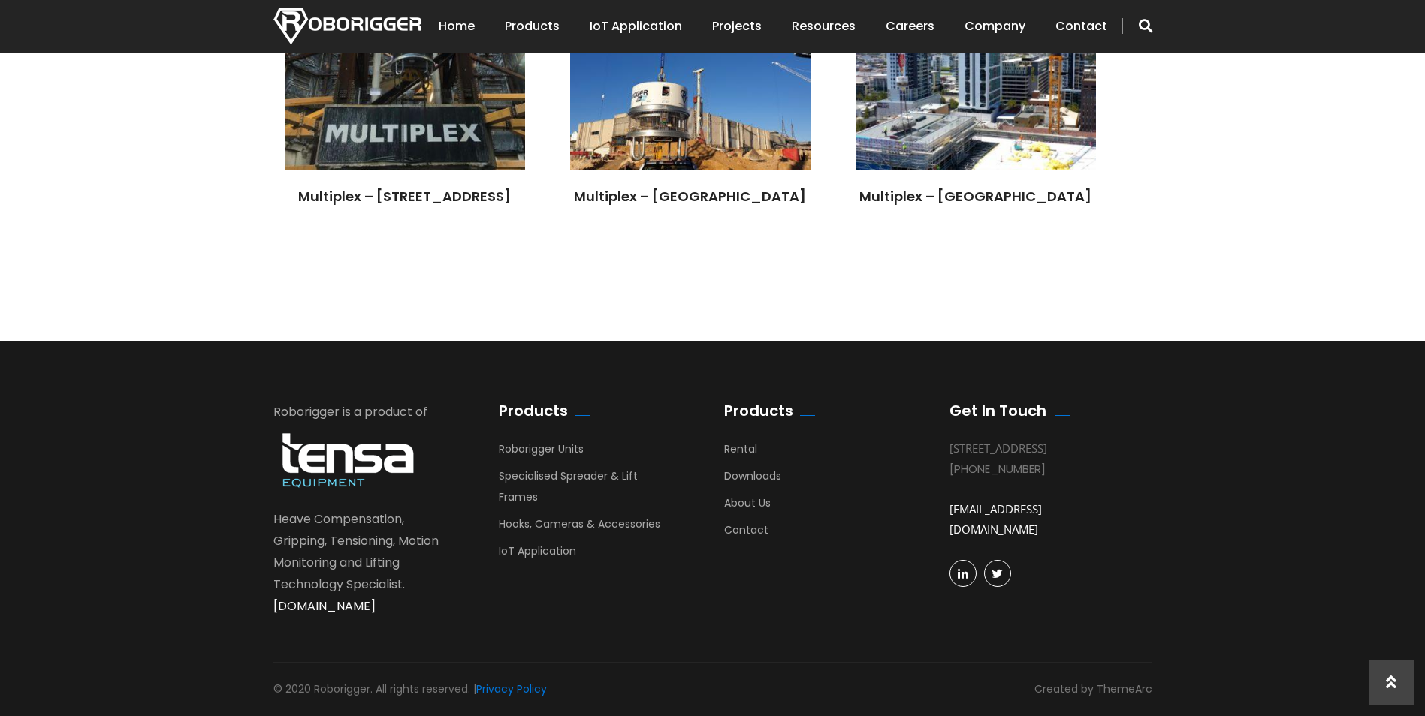
scroll to position [3605, 0]
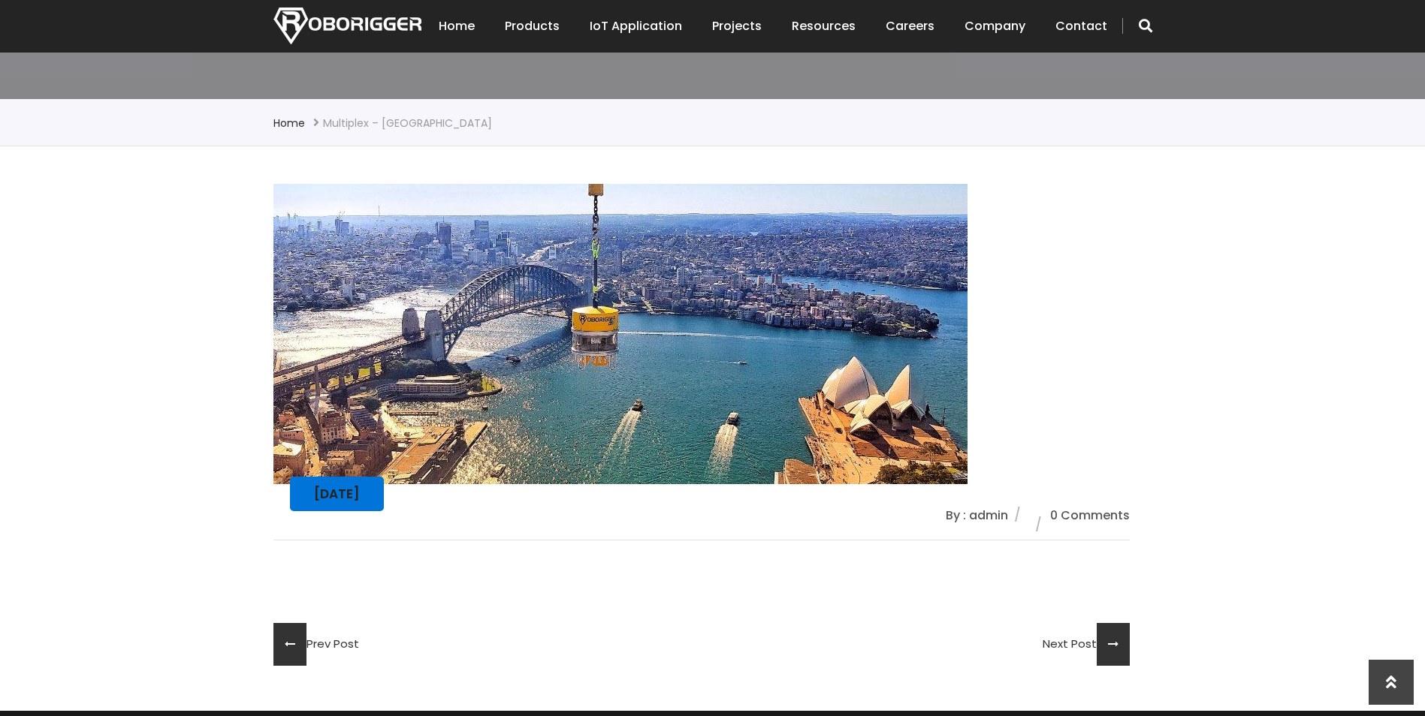
scroll to position [300, 0]
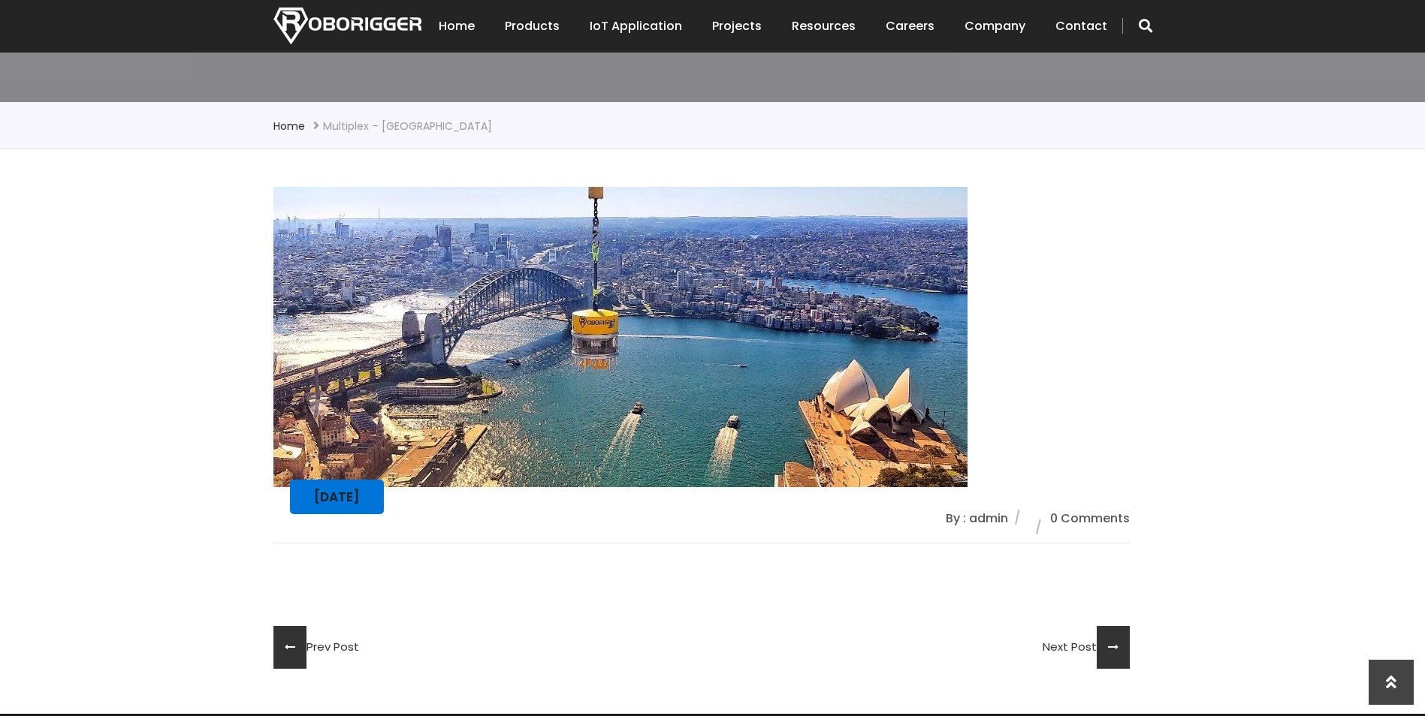
click at [242, 339] on div "[DATE] By : admin 0 Comments Prev Post Next Post" at bounding box center [712, 431] width 1425 height 565
click at [138, 337] on div "[DATE] By : admin 0 Comments Prev Post Next Post" at bounding box center [712, 431] width 1425 height 565
